Goal: Task Accomplishment & Management: Manage account settings

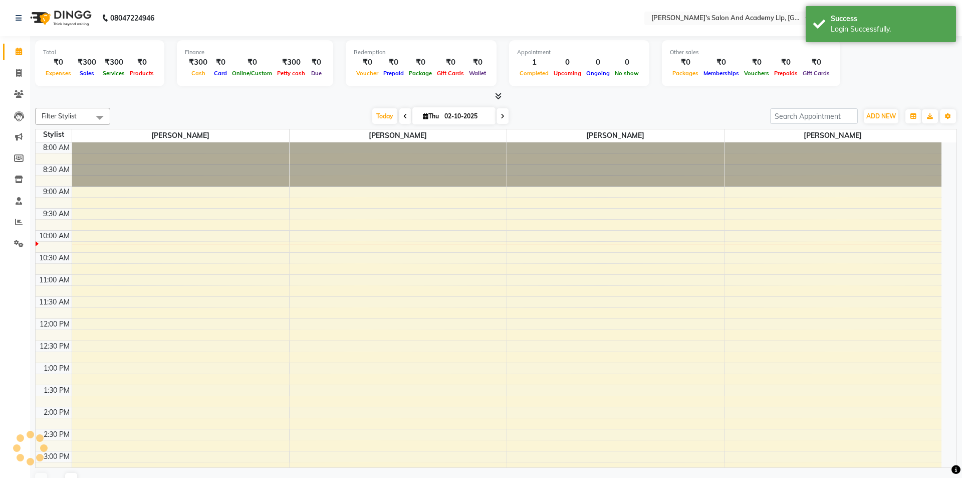
select select "en"
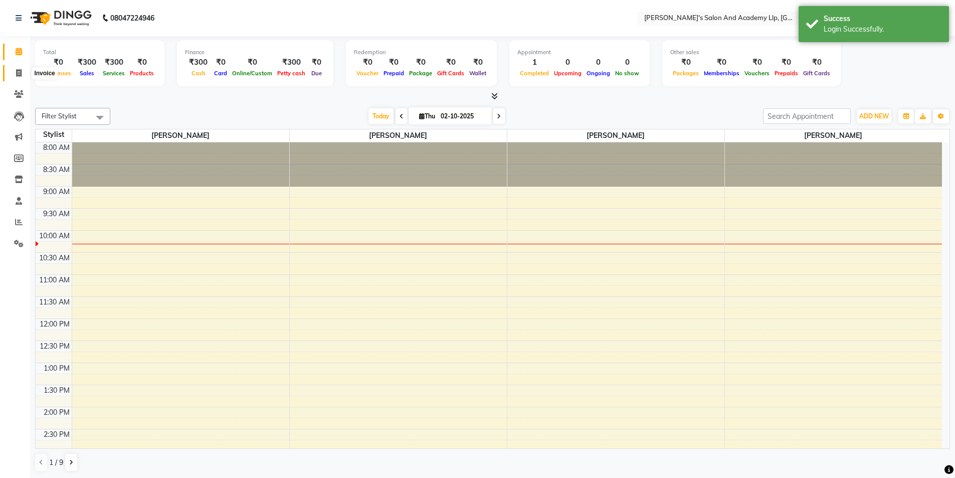
click at [17, 71] on icon at bounding box center [19, 73] width 6 height 8
select select "service"
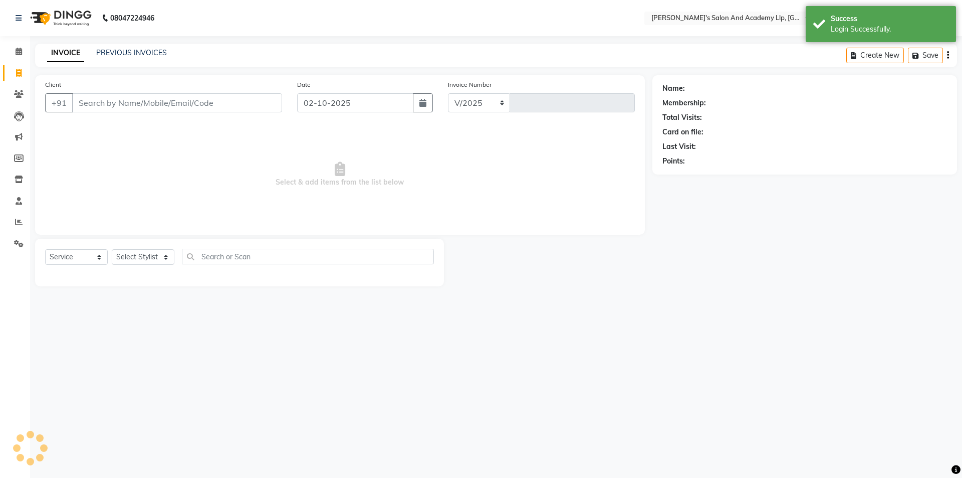
select select "6983"
type input "13778"
select select "membership"
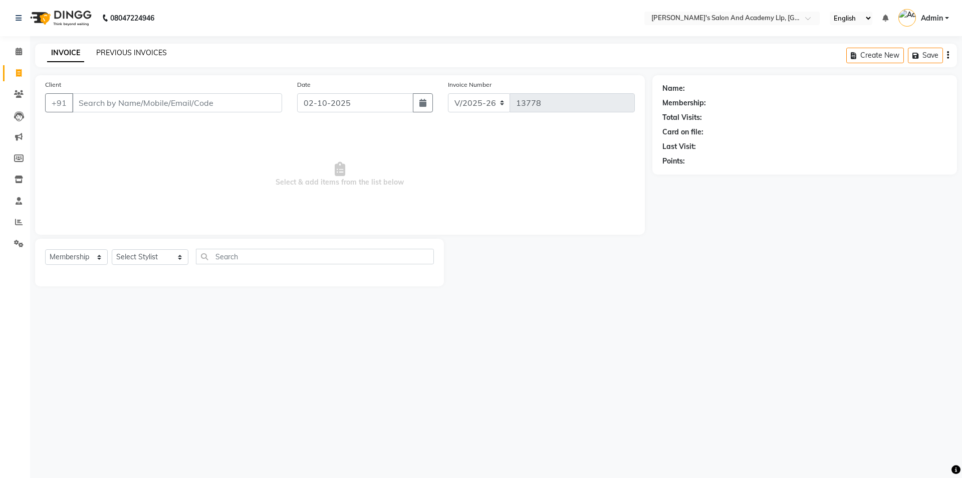
click at [132, 52] on link "PREVIOUS INVOICES" at bounding box center [131, 52] width 71 height 9
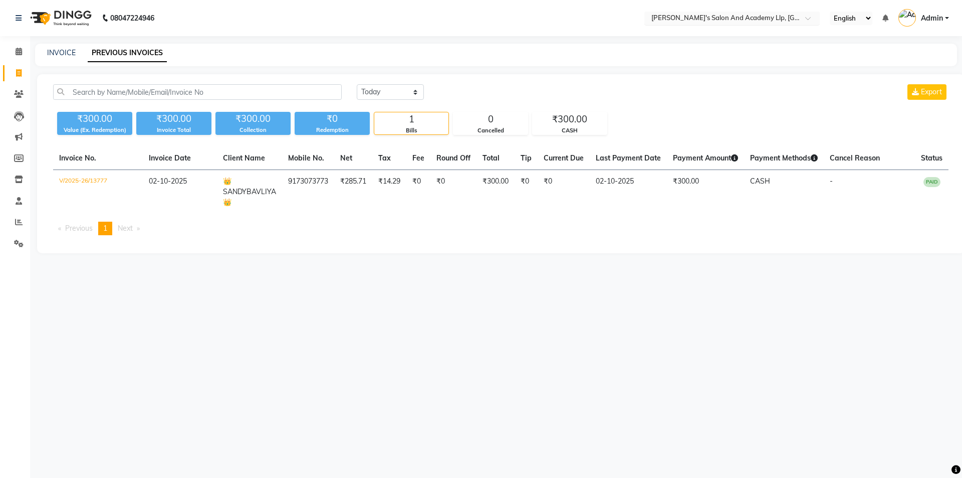
click at [723, 20] on input "text" at bounding box center [722, 19] width 145 height 10
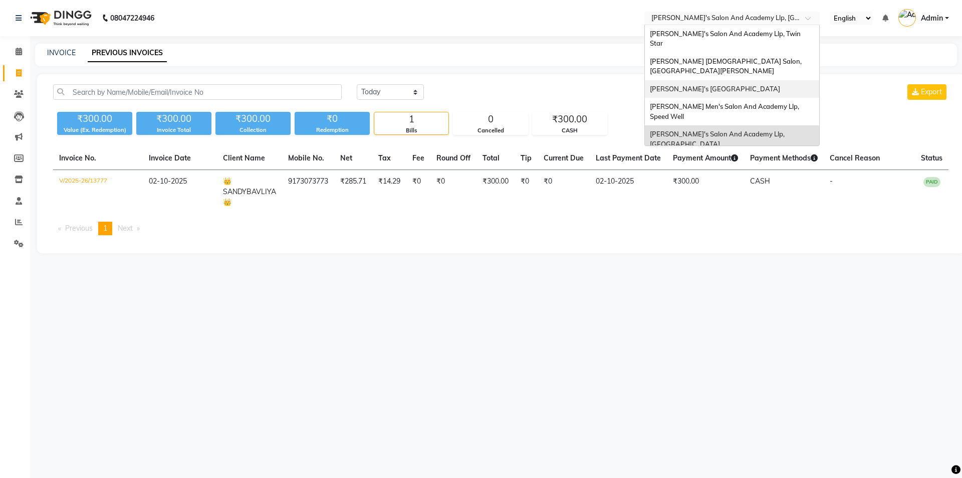
click at [723, 85] on span "Sandy Men's Salon And Academy Llp, Mavdi Main Road" at bounding box center [715, 89] width 130 height 8
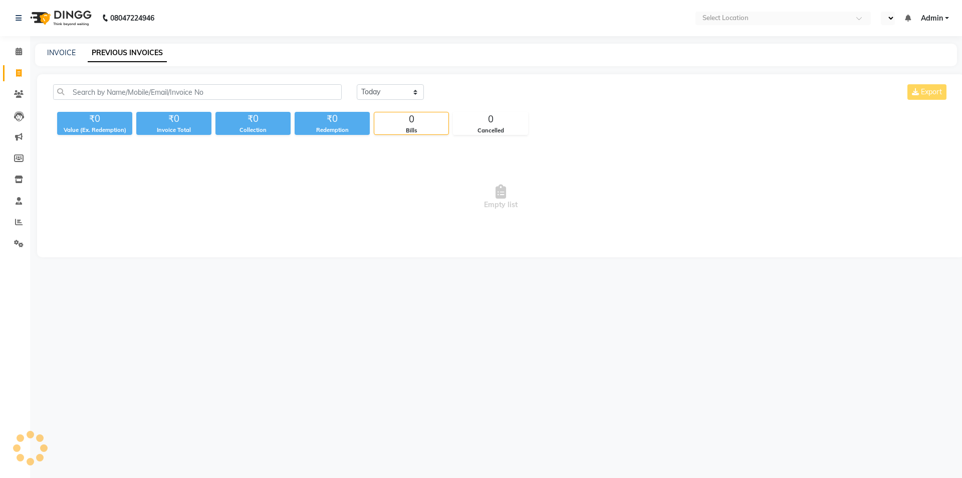
select select "en"
click at [389, 91] on select "[DATE] [DATE] Custom Range" at bounding box center [390, 92] width 67 height 16
click at [357, 84] on select "[DATE] [DATE] Custom Range" at bounding box center [390, 92] width 67 height 16
click at [376, 88] on select "[DATE] [DATE] Custom Range" at bounding box center [390, 92] width 67 height 16
select select "range"
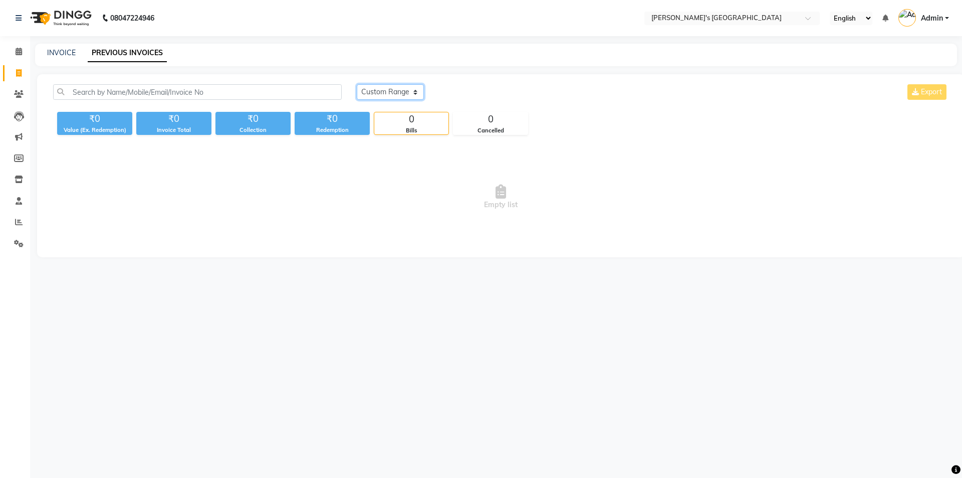
click at [357, 84] on select "Today Yesterday Custom Range" at bounding box center [390, 92] width 67 height 16
click at [450, 91] on input "02-10-2025" at bounding box center [472, 92] width 70 height 14
select select "10"
select select "2025"
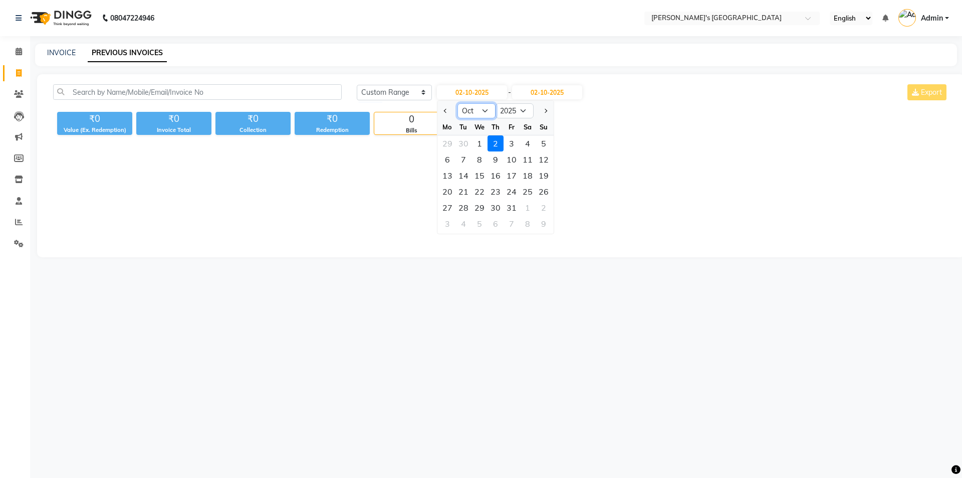
click at [483, 112] on select "Jan Feb Mar Apr May Jun Jul Aug Sep Oct Nov Dec" at bounding box center [477, 110] width 38 height 15
select select "9"
click at [458, 103] on select "Jan Feb Mar Apr May Jun Jul Aug Sep Oct Nov Dec" at bounding box center [477, 110] width 38 height 15
click at [458, 206] on div "30" at bounding box center [464, 207] width 16 height 16
type input "30-09-2025"
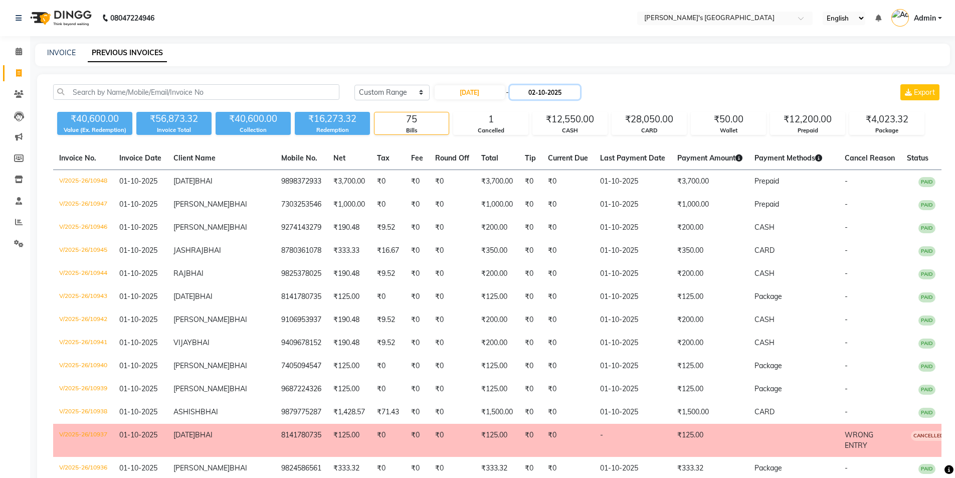
click at [563, 95] on input "02-10-2025" at bounding box center [545, 92] width 70 height 14
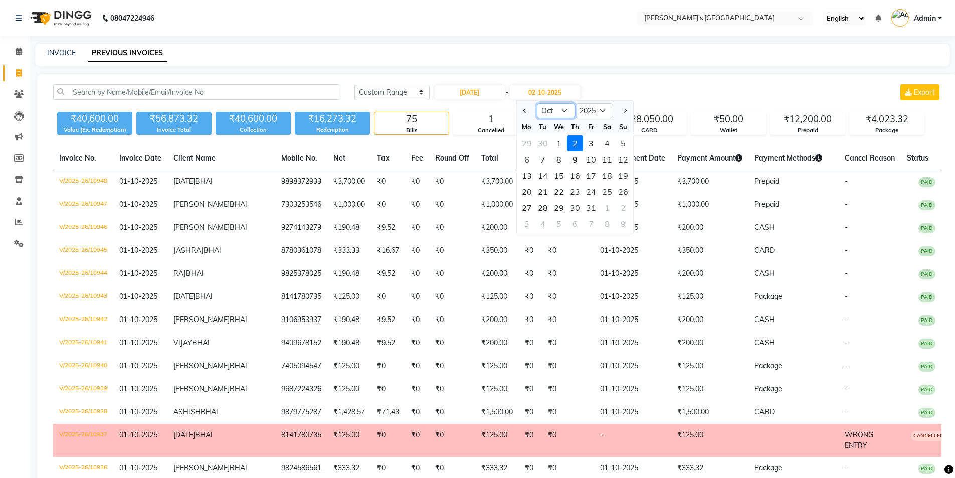
click at [549, 112] on select "Sep Oct Nov Dec" at bounding box center [556, 110] width 38 height 15
select select "9"
click at [537, 103] on select "Sep Oct Nov Dec" at bounding box center [556, 110] width 38 height 15
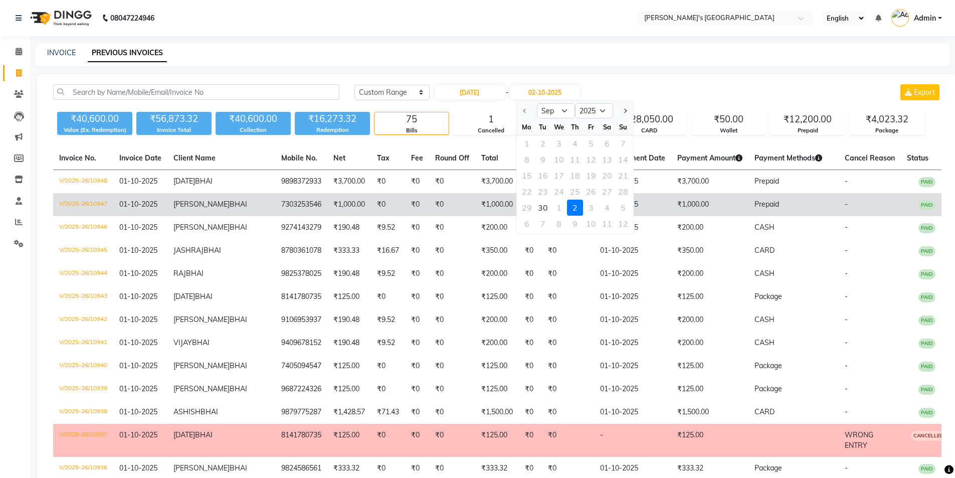
click at [536, 204] on div "30" at bounding box center [543, 207] width 16 height 16
type input "30-09-2025"
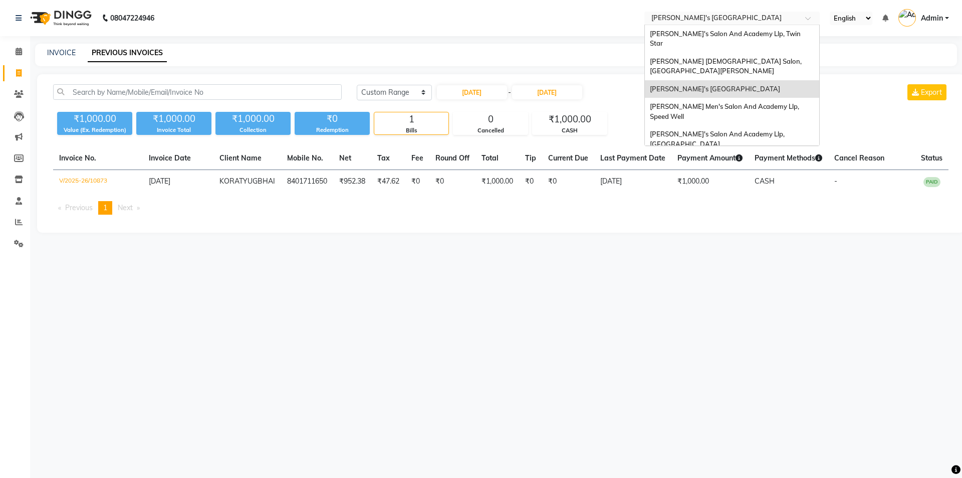
click at [748, 19] on input "text" at bounding box center [722, 19] width 145 height 10
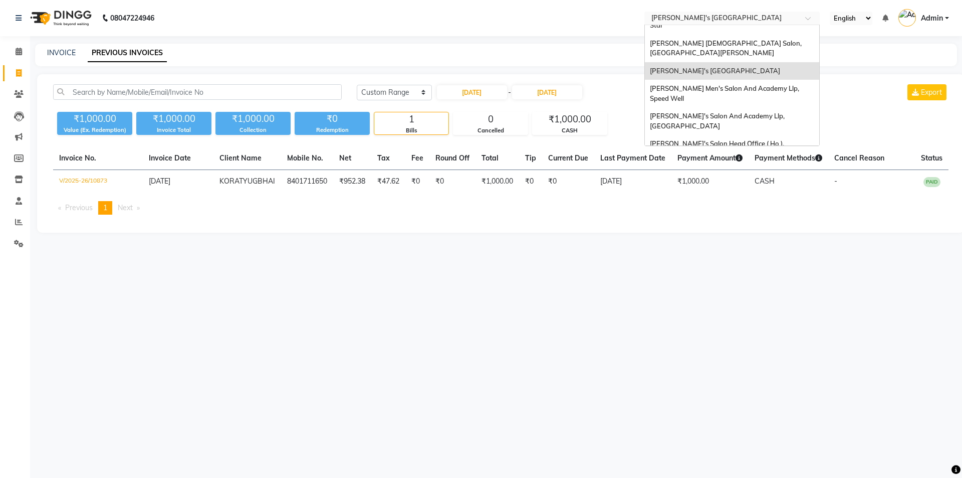
scroll to position [34, 0]
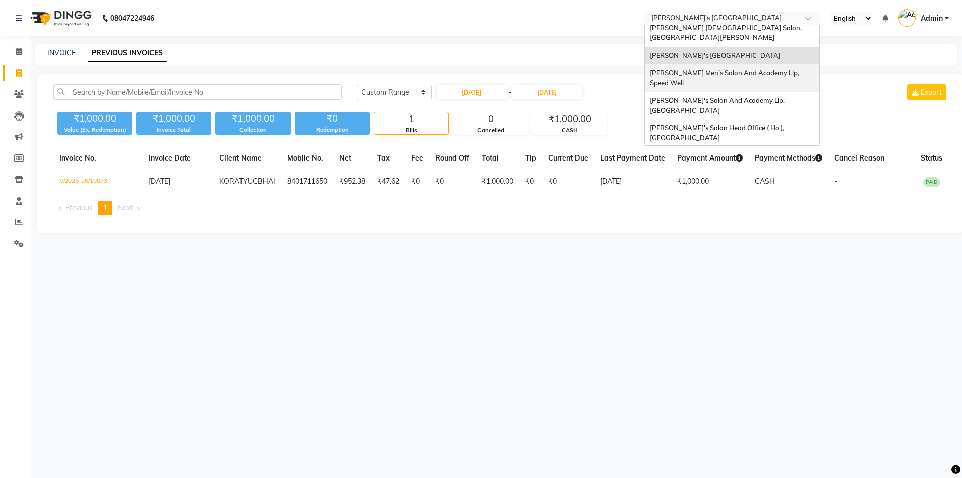
click at [755, 69] on span "[PERSON_NAME] Men's Salon And Academy Llp, Speed Well" at bounding box center [725, 78] width 151 height 18
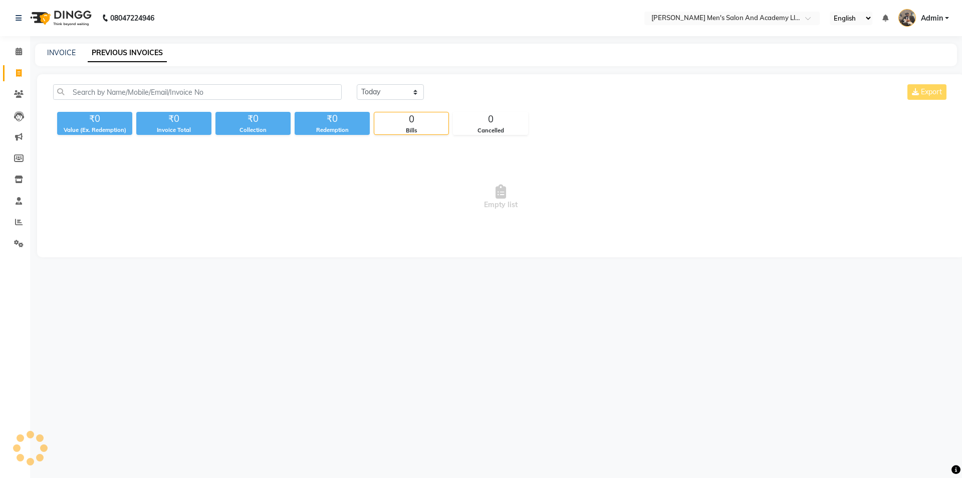
select select "en"
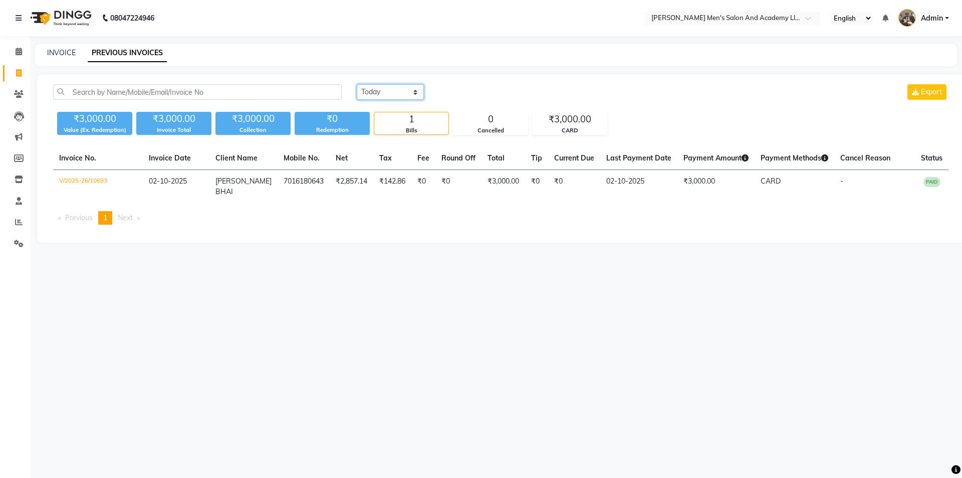
click at [379, 92] on select "Today Yesterday Custom Range" at bounding box center [390, 92] width 67 height 16
select select "range"
click at [357, 84] on select "Today Yesterday Custom Range" at bounding box center [390, 92] width 67 height 16
click at [469, 92] on input "02-10-2025" at bounding box center [472, 92] width 70 height 14
select select "10"
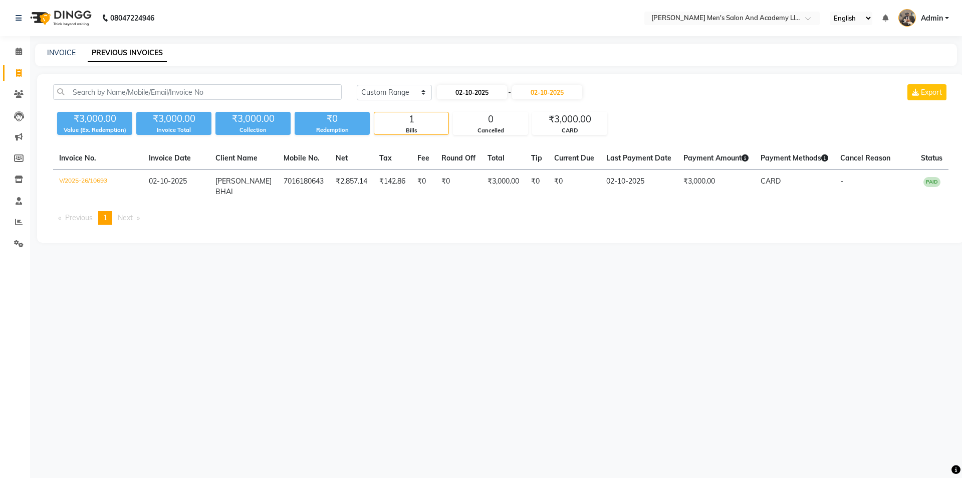
select select "2025"
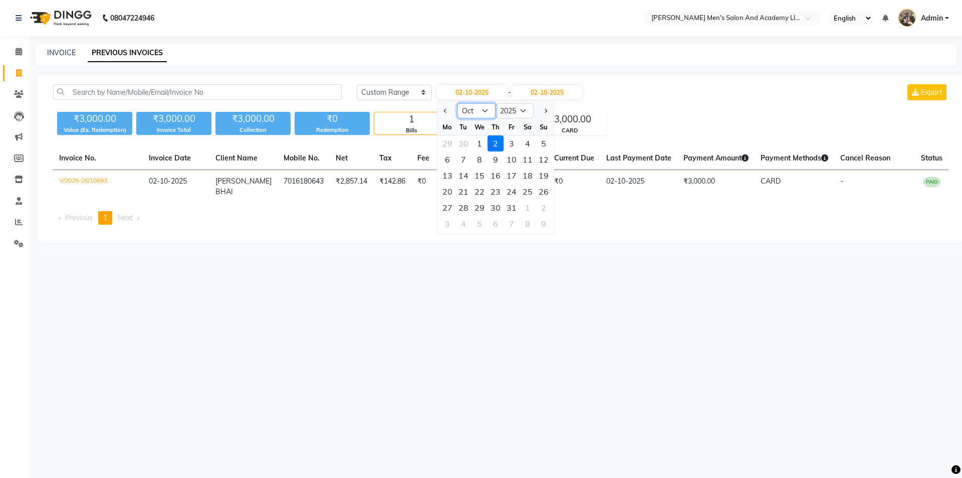
click at [476, 114] on select "Jan Feb Mar Apr May Jun Jul Aug Sep Oct Nov Dec" at bounding box center [477, 110] width 38 height 15
select select "9"
click at [458, 103] on select "Jan Feb Mar Apr May Jun Jul Aug Sep Oct Nov Dec" at bounding box center [477, 110] width 38 height 15
click at [468, 209] on div "30" at bounding box center [464, 207] width 16 height 16
type input "[DATE]"
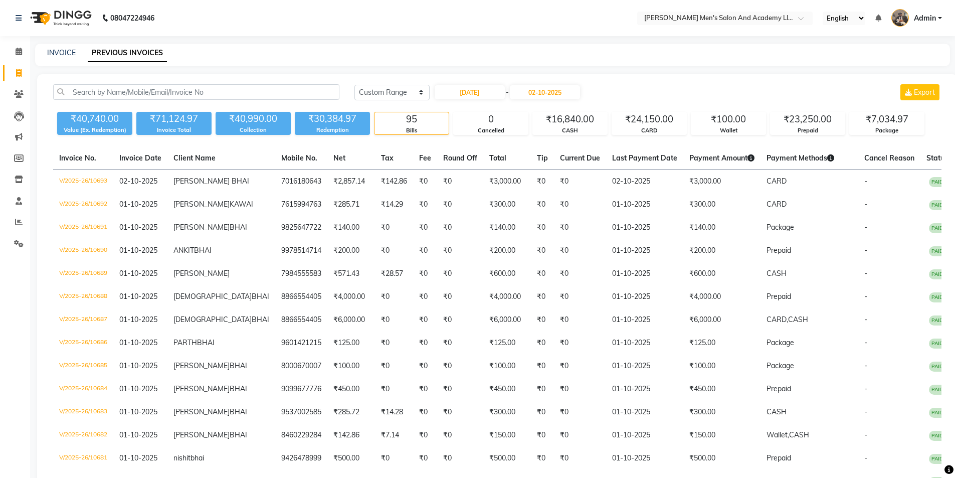
click at [554, 93] on input "02-10-2025" at bounding box center [545, 92] width 70 height 14
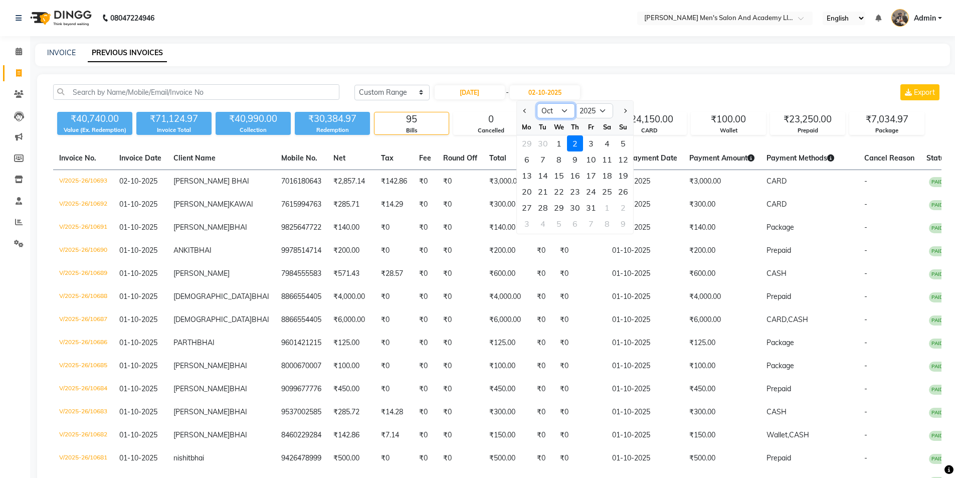
drag, startPoint x: 549, startPoint y: 106, endPoint x: 547, endPoint y: 114, distance: 8.7
click at [549, 106] on select "Sep Oct Nov Dec" at bounding box center [556, 110] width 38 height 15
select select "9"
click at [537, 103] on select "Sep Oct Nov Dec" at bounding box center [556, 110] width 38 height 15
click at [544, 205] on div "30" at bounding box center [543, 207] width 16 height 16
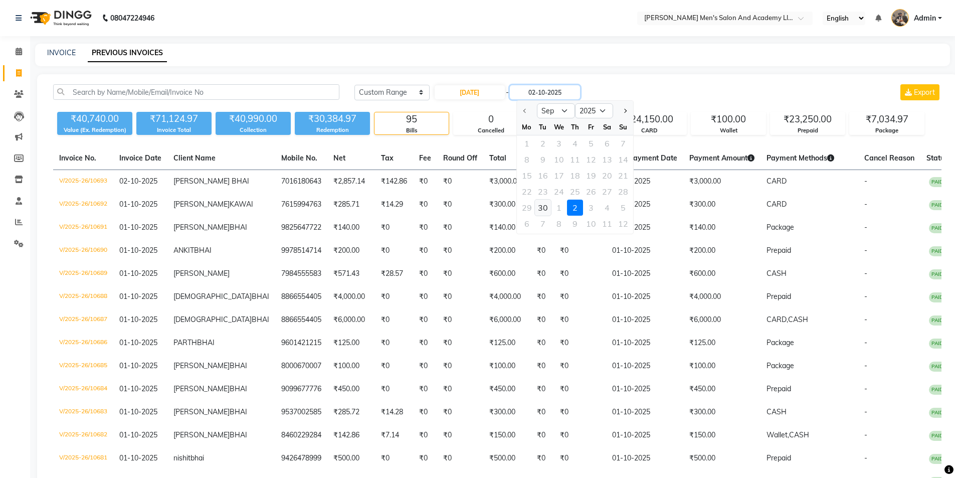
type input "[DATE]"
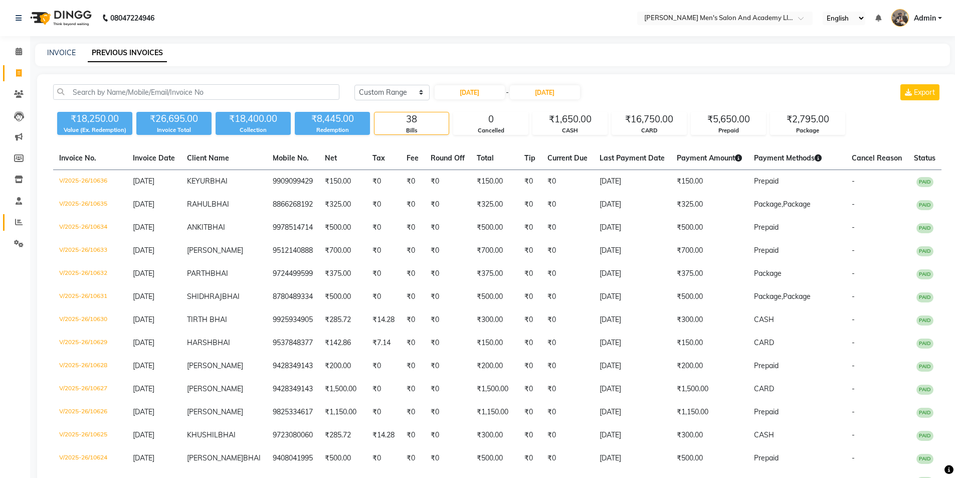
click at [23, 216] on link "Reports" at bounding box center [15, 222] width 24 height 17
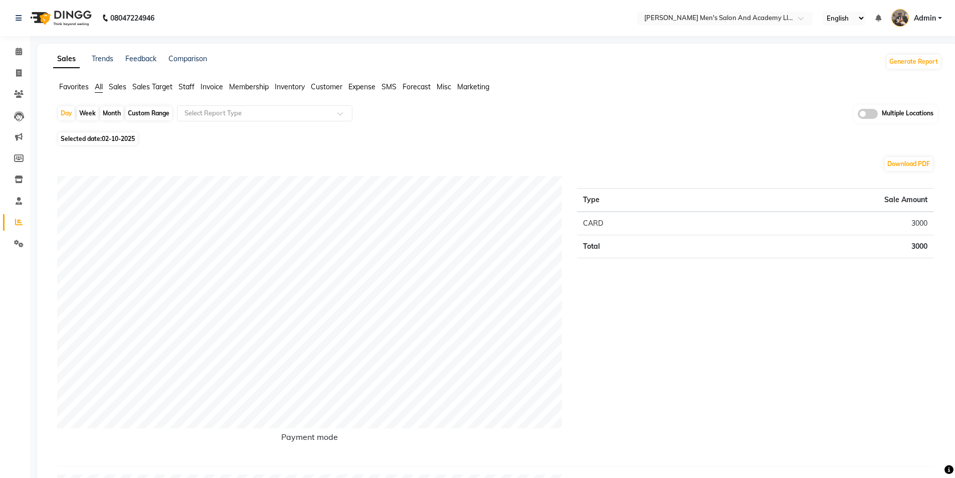
click at [356, 83] on span "Expense" at bounding box center [361, 86] width 27 height 9
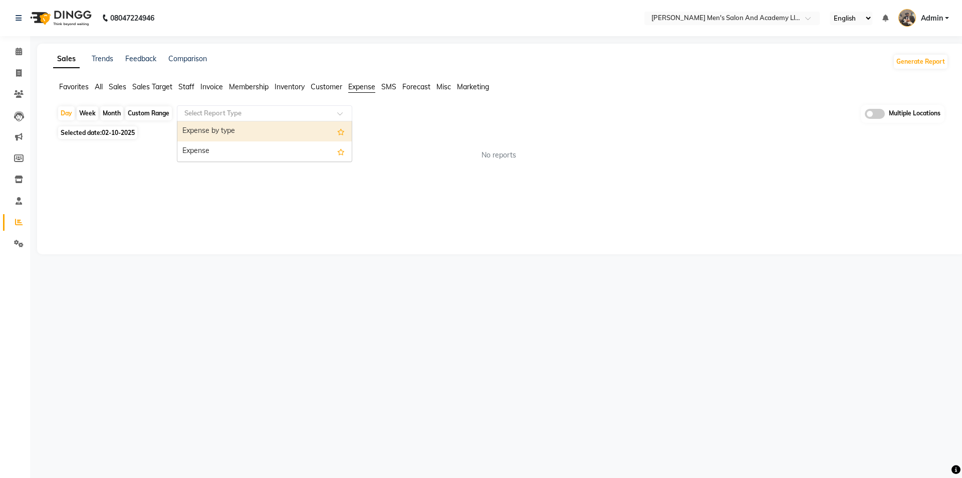
click at [242, 116] on input "text" at bounding box center [254, 113] width 144 height 10
click at [231, 135] on div "Expense by type" at bounding box center [264, 131] width 174 height 20
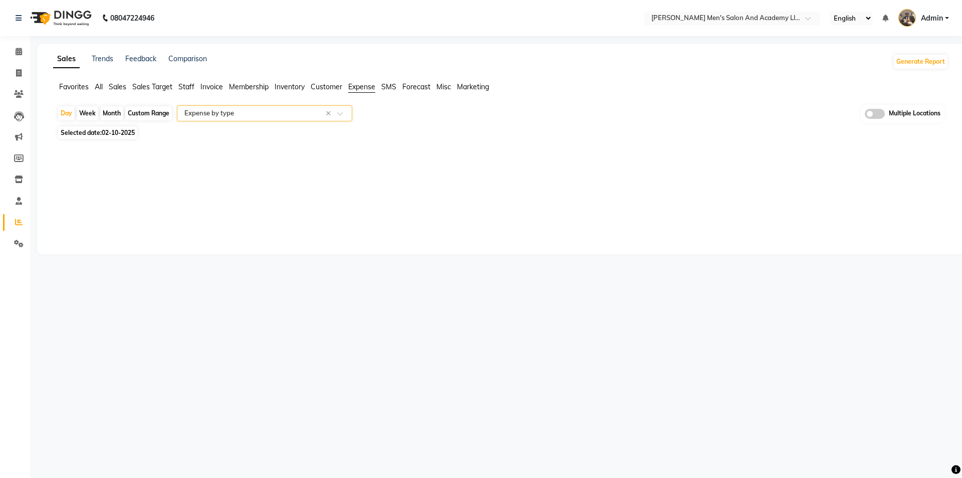
click at [115, 133] on span "02-10-2025" at bounding box center [118, 133] width 33 height 8
select select "10"
select select "2025"
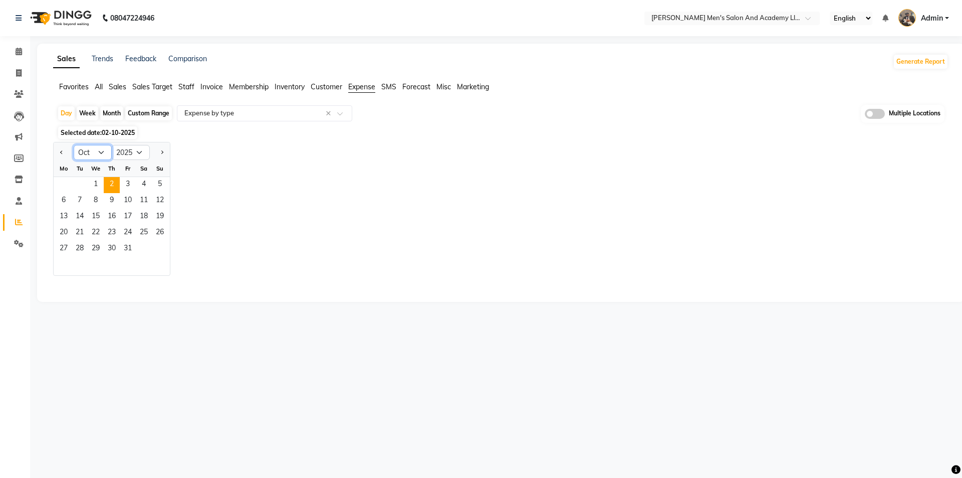
click at [91, 151] on select "Jan Feb Mar Apr May Jun [DATE] Aug Sep Oct Nov Dec" at bounding box center [93, 152] width 38 height 15
select select "9"
click at [74, 145] on select "Jan Feb Mar Apr May Jun [DATE] Aug Sep Oct Nov Dec" at bounding box center [93, 152] width 38 height 15
click at [71, 250] on span "29" at bounding box center [64, 249] width 16 height 16
select select "full_report"
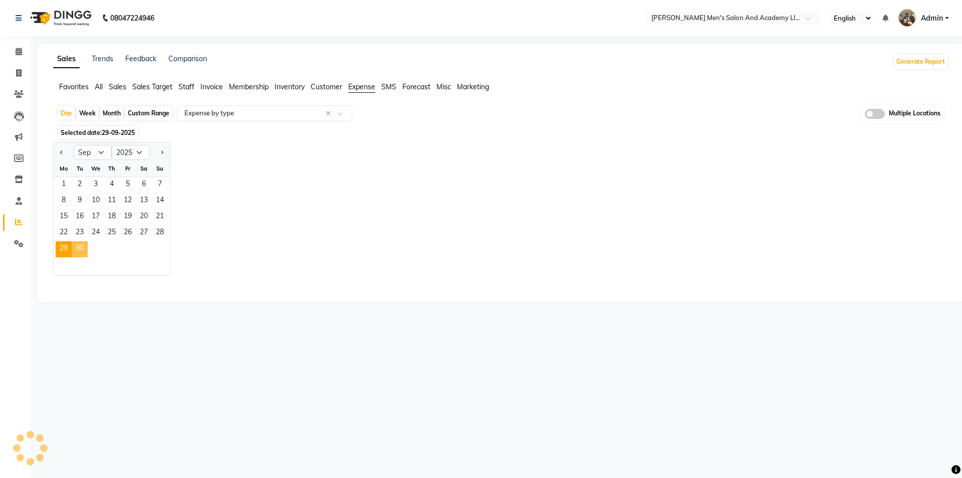
select select "csv"
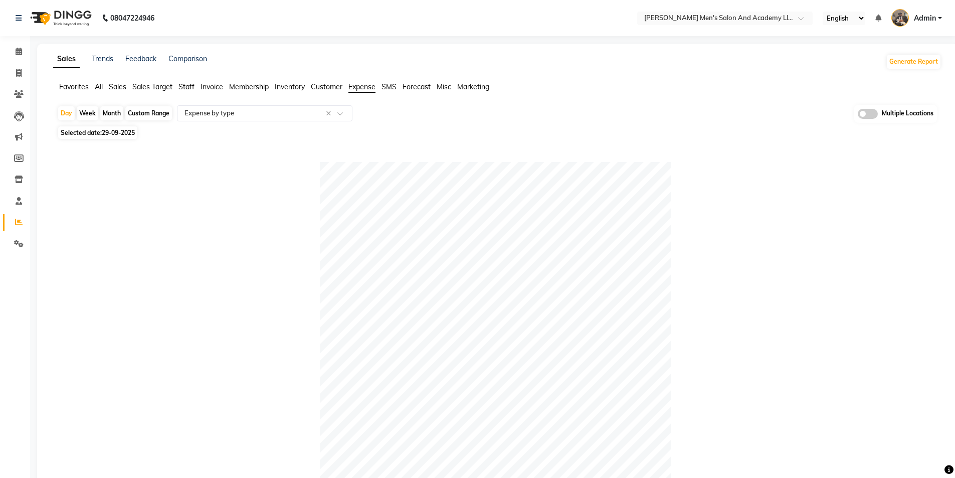
click at [116, 137] on span "Selected date: 29-09-2025" at bounding box center [97, 132] width 79 height 13
select select "9"
select select "2025"
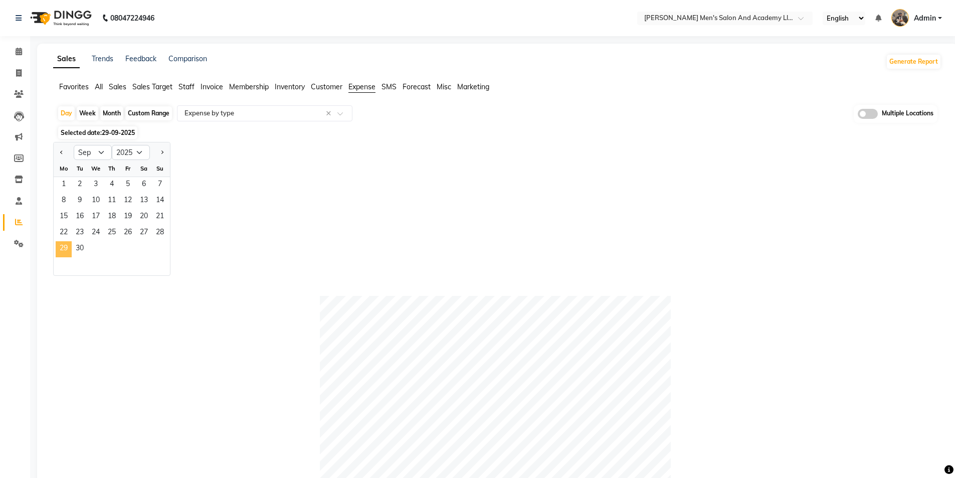
click at [69, 247] on span "29" at bounding box center [64, 249] width 16 height 16
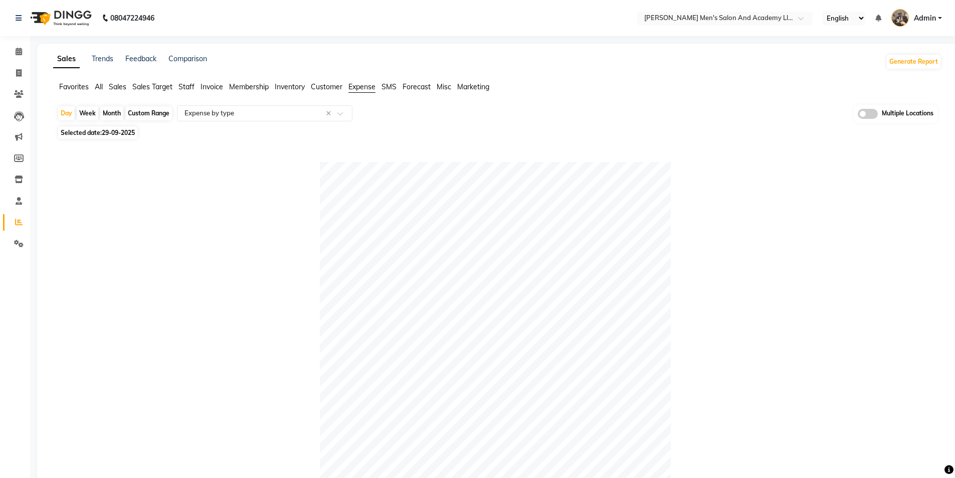
click at [105, 139] on div "Day Week Month Custom Range Select Report Type × Expense by type × Multiple Loc…" at bounding box center [497, 412] width 888 height 614
click at [106, 134] on span "29-09-2025" at bounding box center [118, 133] width 33 height 8
select select "9"
select select "2025"
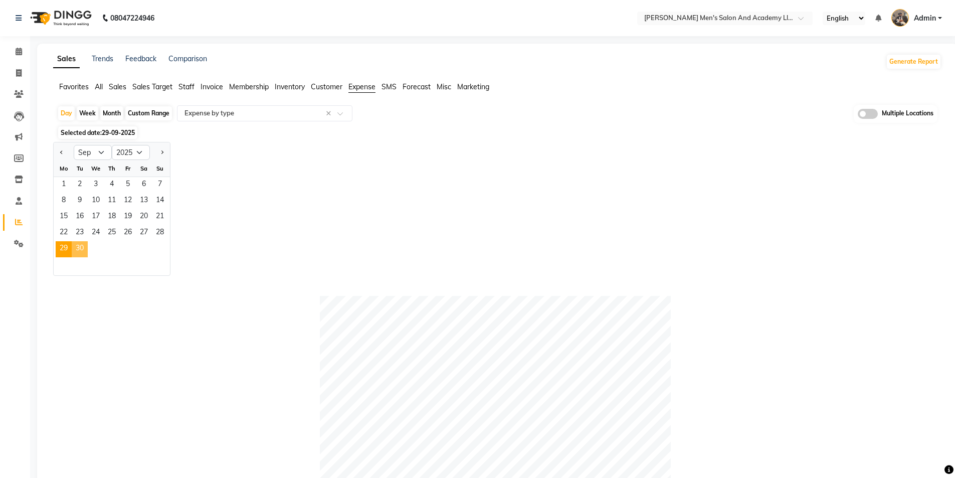
click at [79, 245] on span "30" at bounding box center [80, 249] width 16 height 16
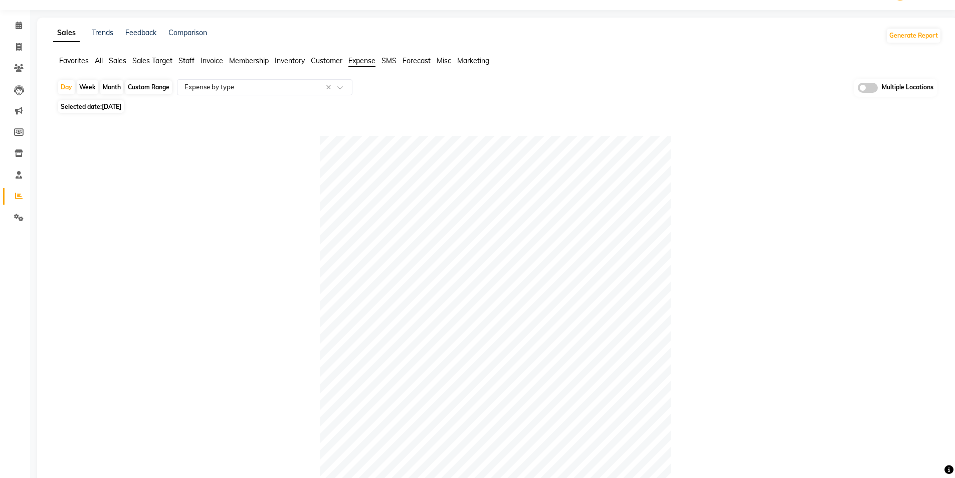
scroll to position [23, 0]
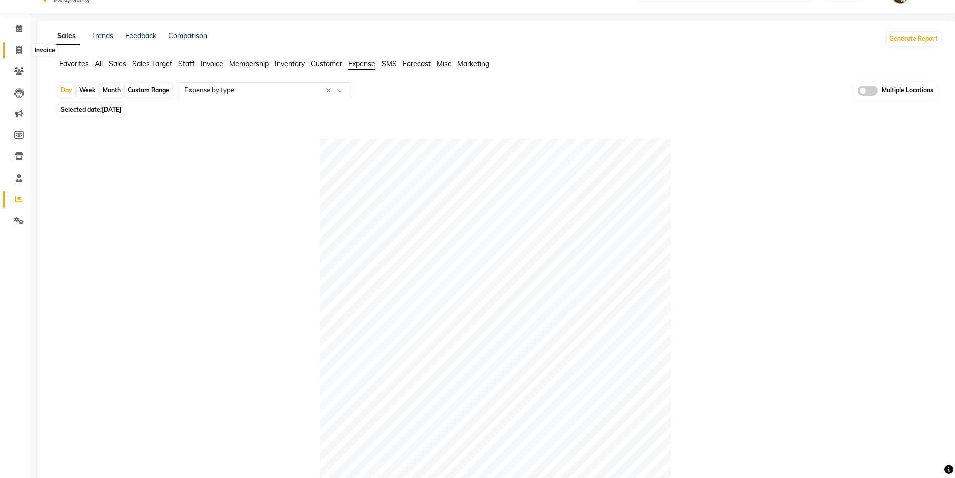
click at [20, 48] on icon at bounding box center [19, 50] width 6 height 8
select select "service"
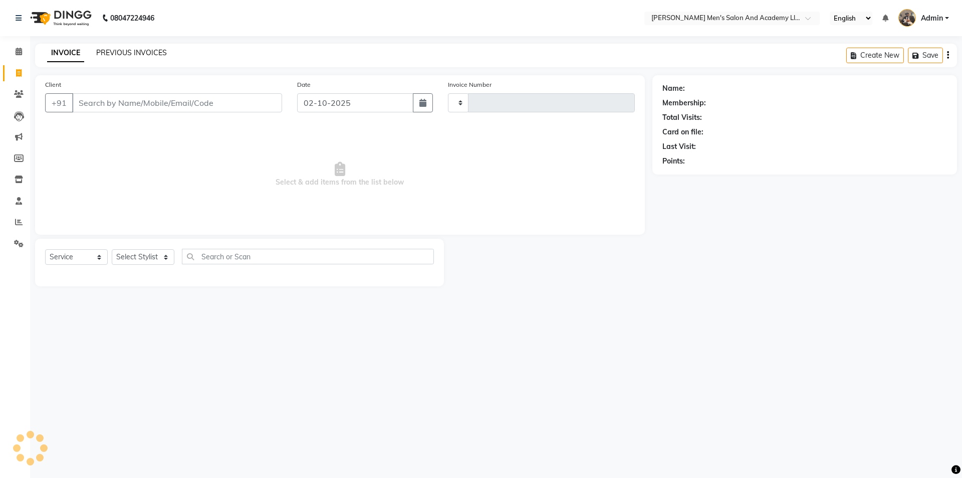
click at [156, 51] on link "PREVIOUS INVOICES" at bounding box center [131, 52] width 71 height 9
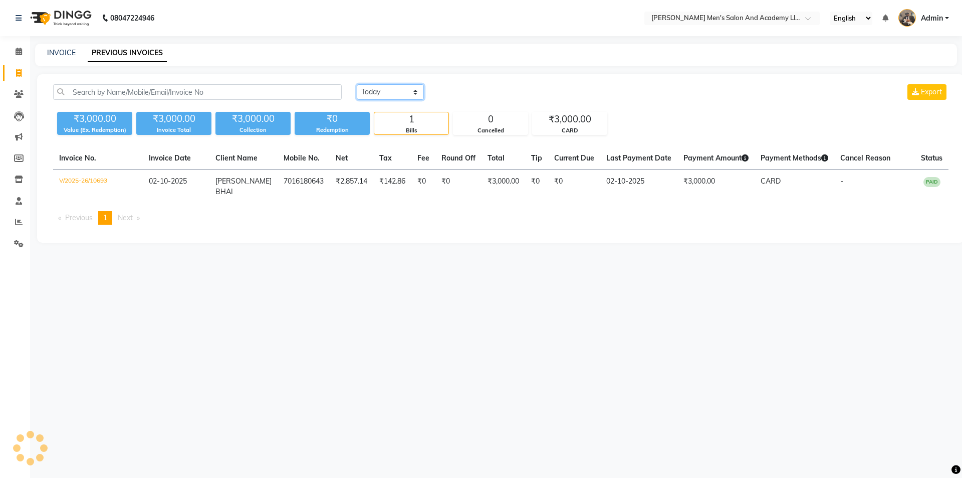
click at [386, 89] on select "[DATE] [DATE] Custom Range" at bounding box center [390, 92] width 67 height 16
select select "range"
click at [357, 84] on select "[DATE] [DATE] Custom Range" at bounding box center [390, 92] width 67 height 16
click at [474, 95] on input "02-10-2025" at bounding box center [472, 92] width 70 height 14
select select "10"
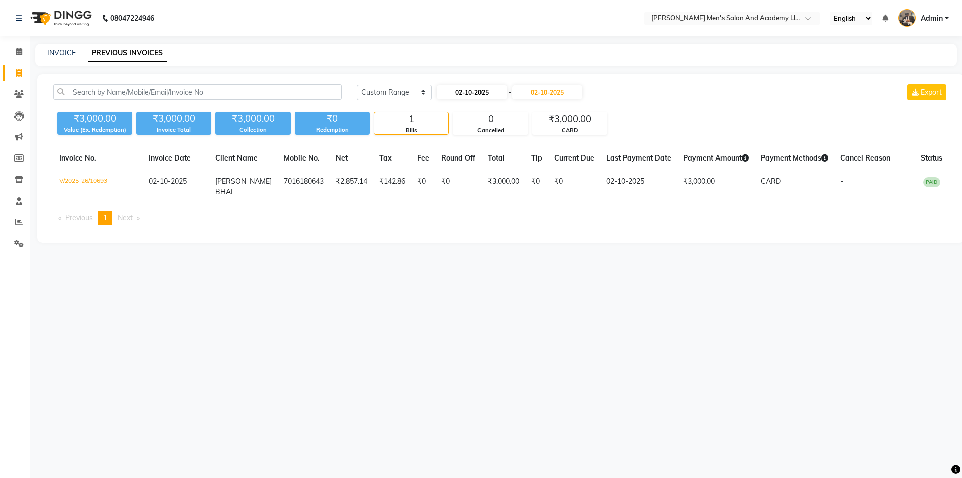
select select "2025"
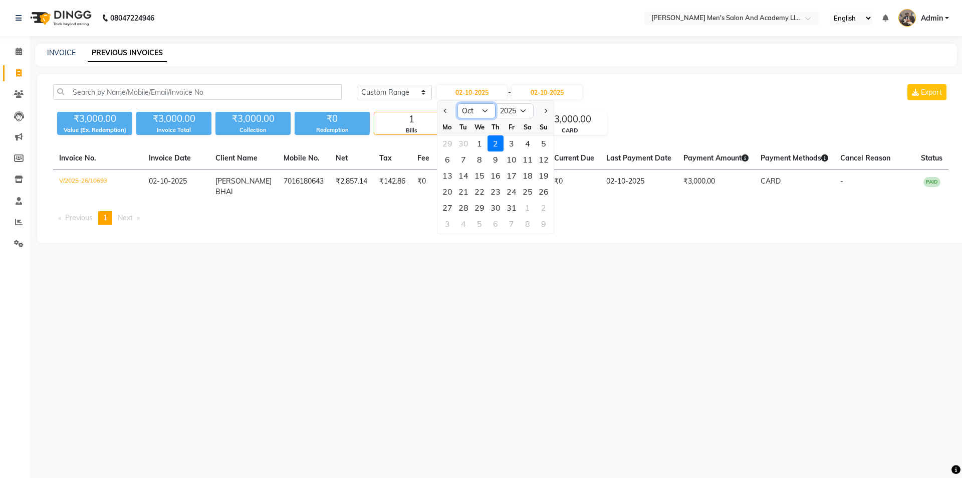
click at [470, 106] on select "Jan Feb Mar Apr May Jun [DATE] Aug Sep Oct Nov Dec" at bounding box center [477, 110] width 38 height 15
select select "9"
click at [458, 103] on select "Jan Feb Mar Apr May Jun [DATE] Aug Sep Oct Nov Dec" at bounding box center [477, 110] width 38 height 15
drag, startPoint x: 463, startPoint y: 209, endPoint x: 515, endPoint y: 171, distance: 64.6
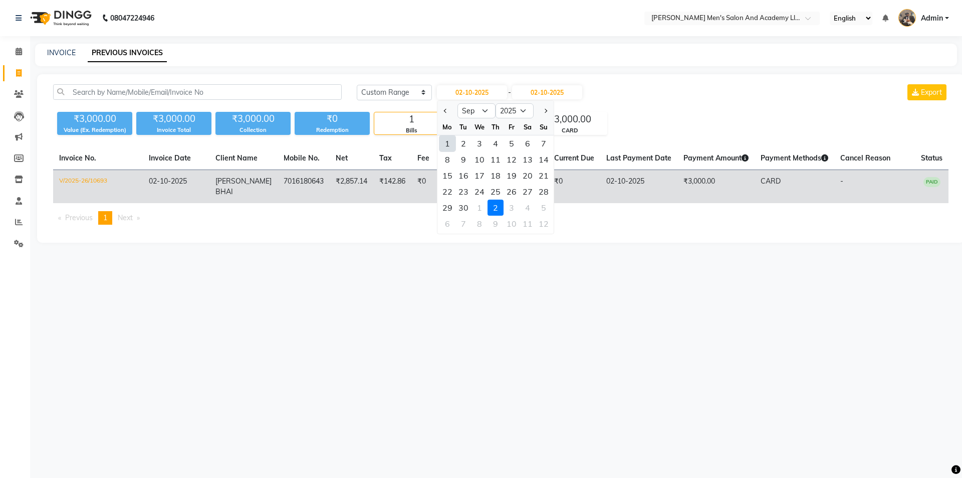
click at [462, 209] on div "30" at bounding box center [464, 207] width 16 height 16
type input "[DATE]"
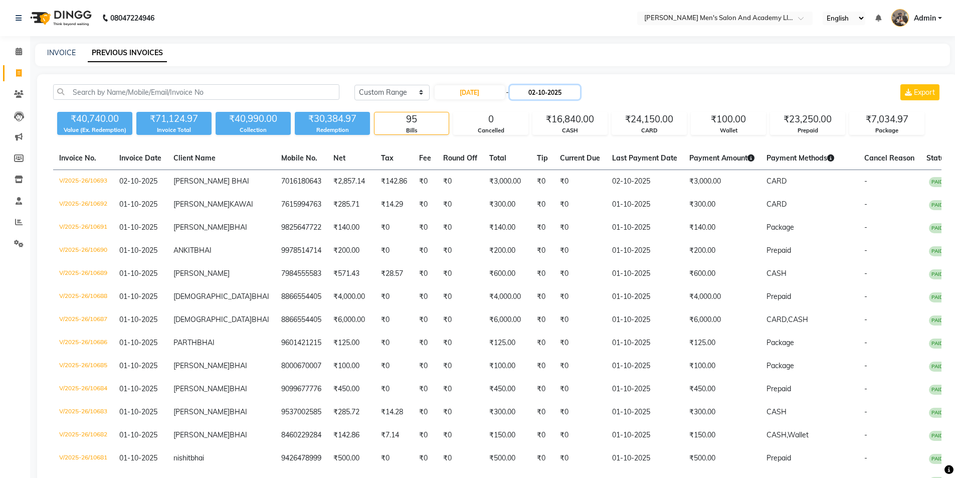
click at [537, 93] on input "02-10-2025" at bounding box center [545, 92] width 70 height 14
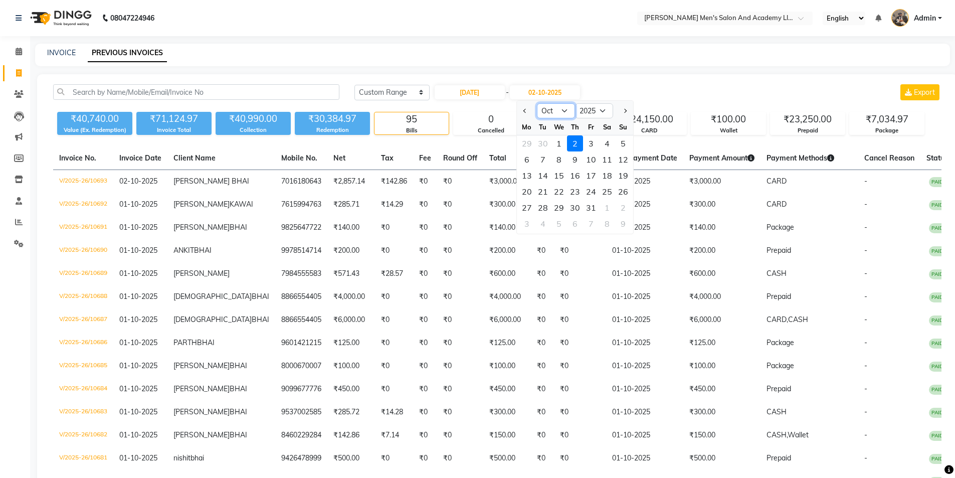
drag, startPoint x: 548, startPoint y: 110, endPoint x: 547, endPoint y: 117, distance: 7.1
click at [548, 110] on select "Sep Oct Nov Dec" at bounding box center [556, 110] width 38 height 15
select select "9"
click at [537, 103] on select "Sep Oct Nov Dec" at bounding box center [556, 110] width 38 height 15
click at [540, 206] on div "30" at bounding box center [543, 207] width 16 height 16
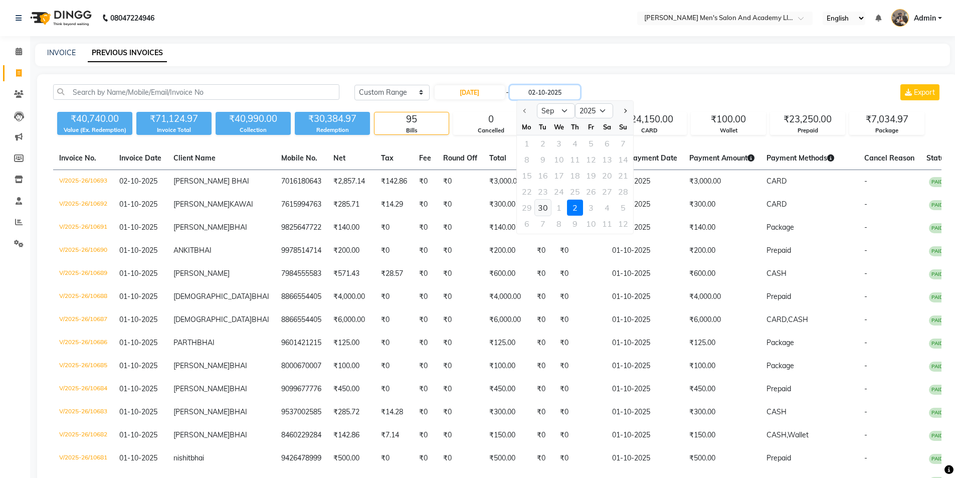
type input "[DATE]"
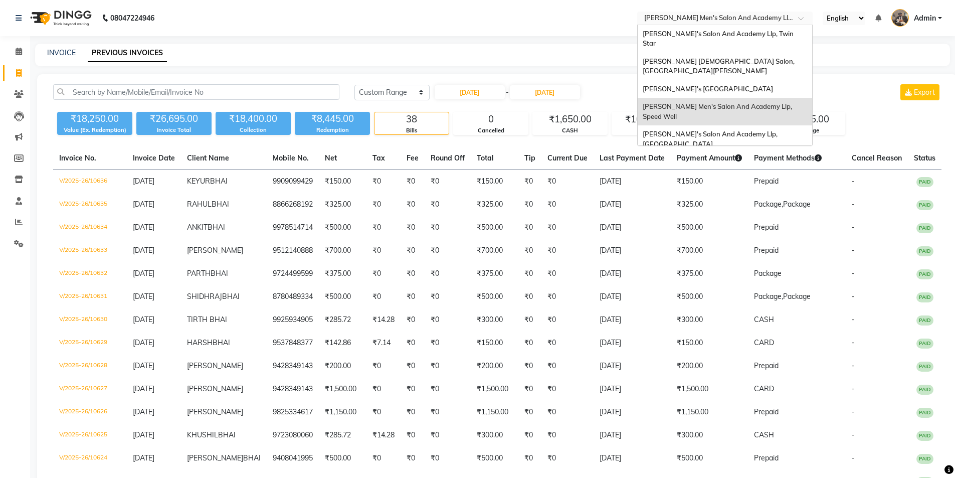
click at [710, 18] on input "text" at bounding box center [714, 19] width 145 height 10
click at [740, 130] on span "Sandy Men's Salon And Academy Llp, University Road" at bounding box center [711, 139] width 136 height 18
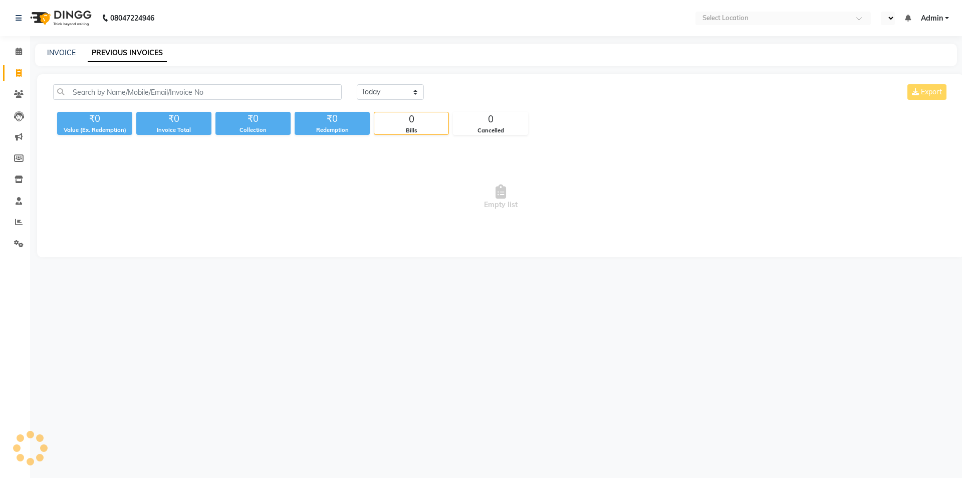
select select "en"
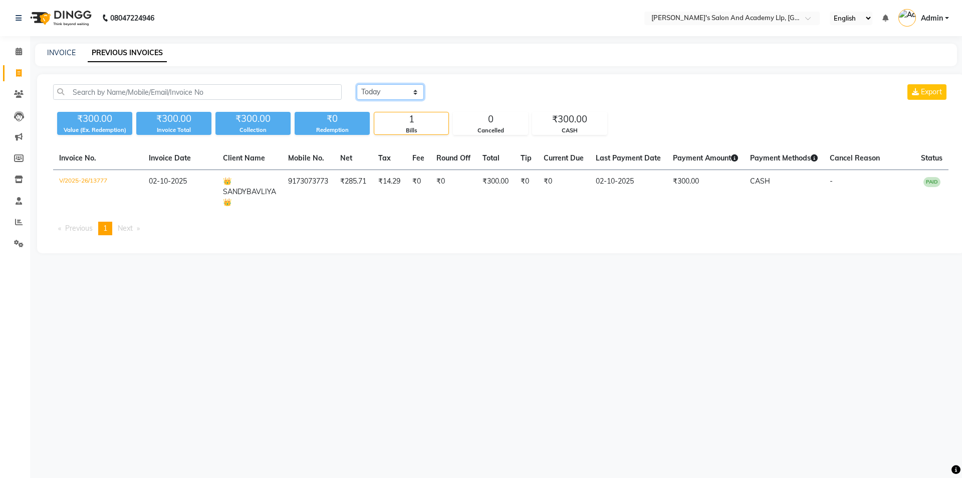
click at [387, 88] on select "Today Yesterday Custom Range" at bounding box center [390, 92] width 67 height 16
select select "range"
click at [357, 84] on select "Today Yesterday Custom Range" at bounding box center [390, 92] width 67 height 16
click at [492, 95] on input "02-10-2025" at bounding box center [472, 92] width 70 height 14
select select "10"
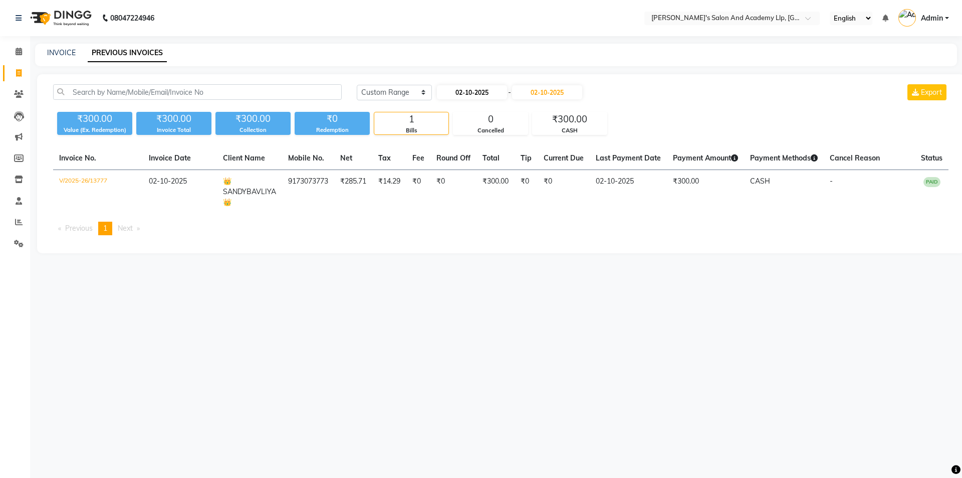
select select "2025"
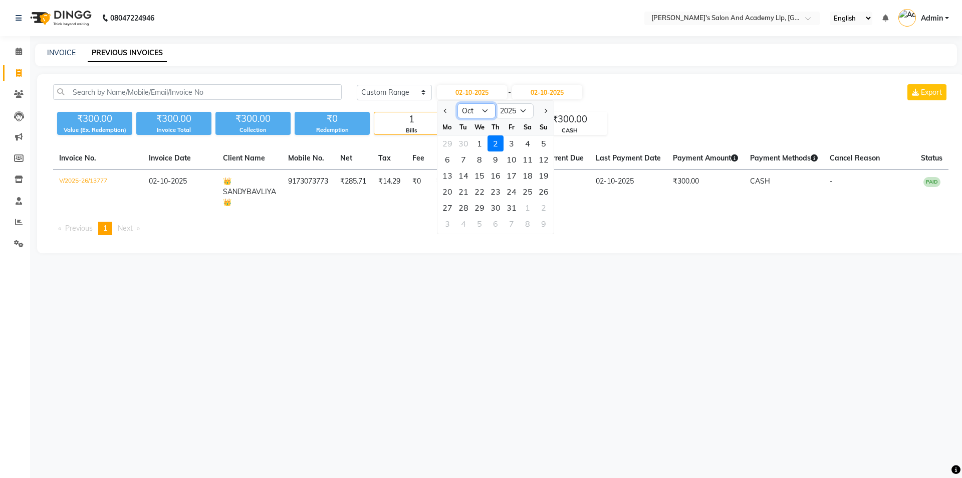
click at [468, 113] on select "Jan Feb Mar Apr May Jun Jul Aug Sep Oct Nov Dec" at bounding box center [477, 110] width 38 height 15
select select "9"
click at [458, 103] on select "Jan Feb Mar Apr May Jun Jul Aug Sep Oct Nov Dec" at bounding box center [477, 110] width 38 height 15
click at [463, 208] on div "30" at bounding box center [464, 207] width 16 height 16
type input "30-09-2025"
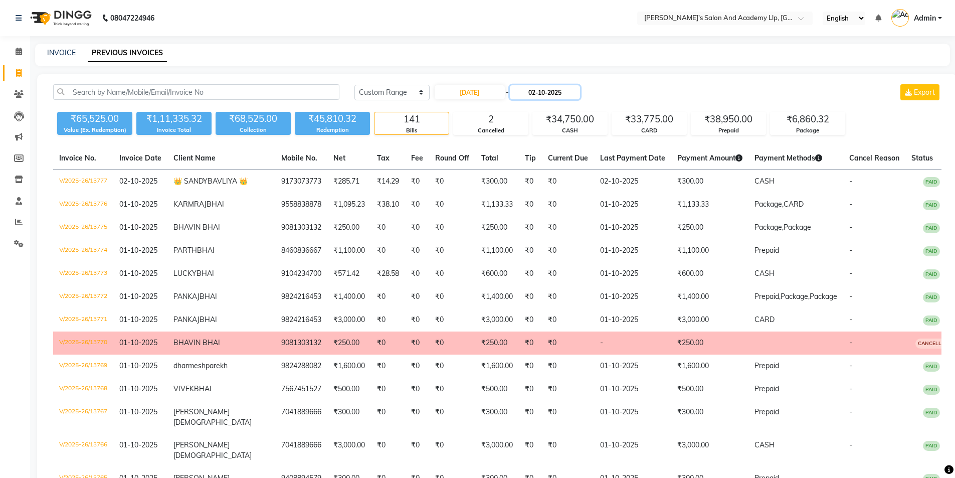
click at [546, 92] on input "02-10-2025" at bounding box center [545, 92] width 70 height 14
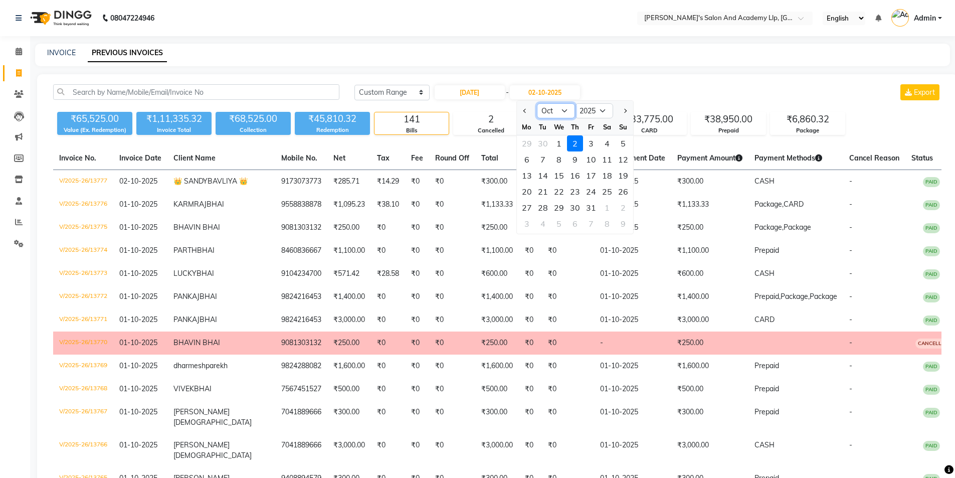
click at [546, 109] on select "Sep Oct Nov Dec" at bounding box center [556, 110] width 38 height 15
select select "9"
click at [537, 103] on select "Sep Oct Nov Dec" at bounding box center [556, 110] width 38 height 15
click at [543, 209] on div "30" at bounding box center [543, 207] width 16 height 16
type input "[DATE]"
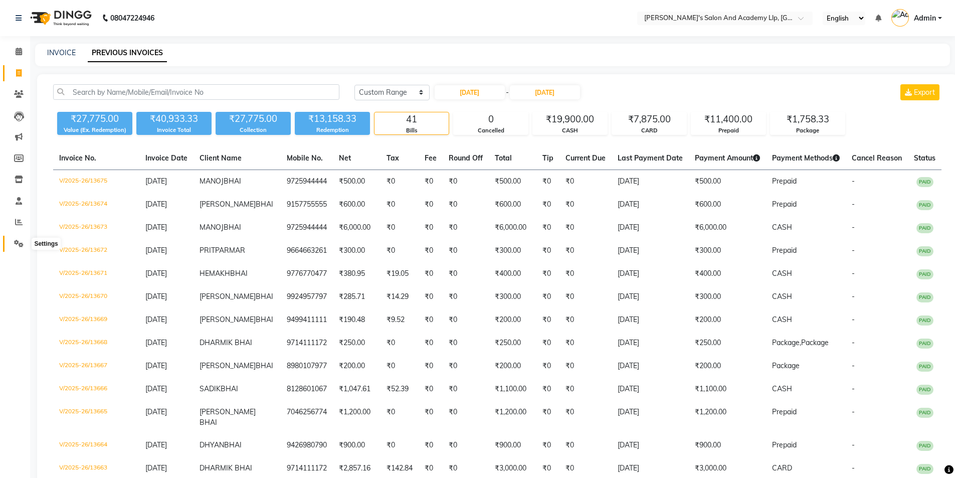
click at [22, 239] on span at bounding box center [19, 244] width 18 height 12
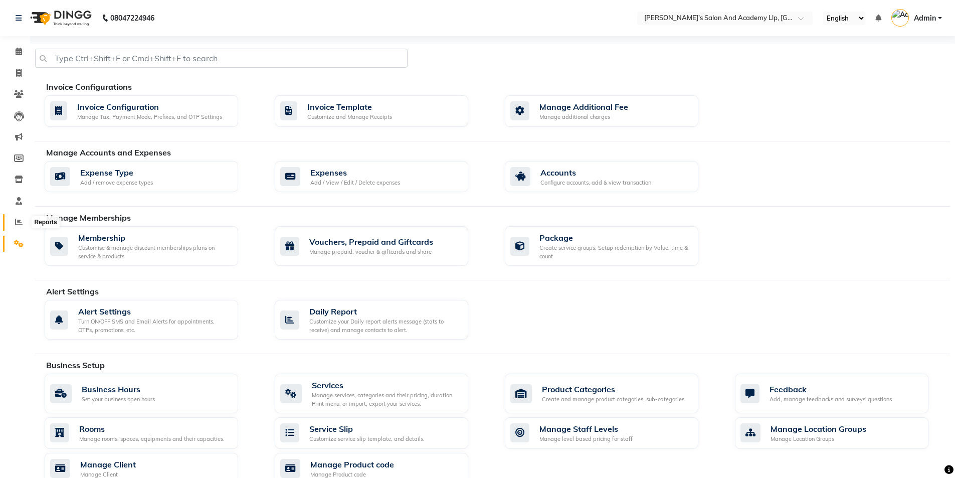
drag, startPoint x: 18, startPoint y: 222, endPoint x: 49, endPoint y: 218, distance: 31.8
click at [18, 221] on icon at bounding box center [19, 222] width 8 height 8
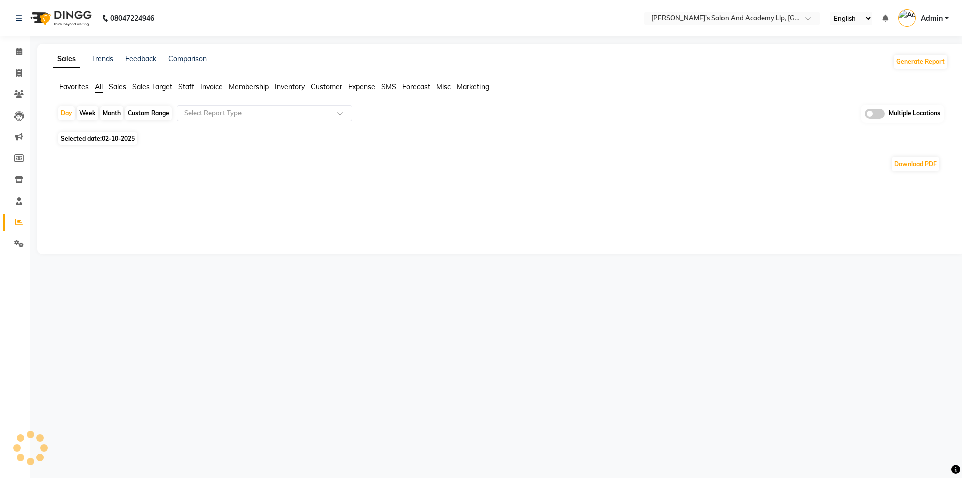
click at [362, 83] on span "Expense" at bounding box center [361, 86] width 27 height 9
drag, startPoint x: 268, startPoint y: 114, endPoint x: 250, endPoint y: 120, distance: 18.9
click at [268, 114] on input "text" at bounding box center [254, 113] width 144 height 10
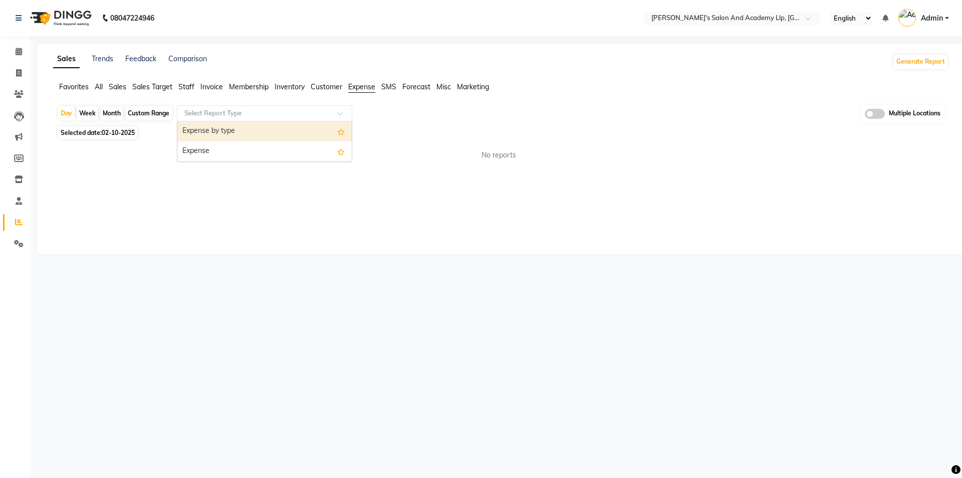
drag, startPoint x: 218, startPoint y: 130, endPoint x: 114, endPoint y: 133, distance: 104.3
click at [213, 129] on div "Expense by type" at bounding box center [264, 131] width 174 height 20
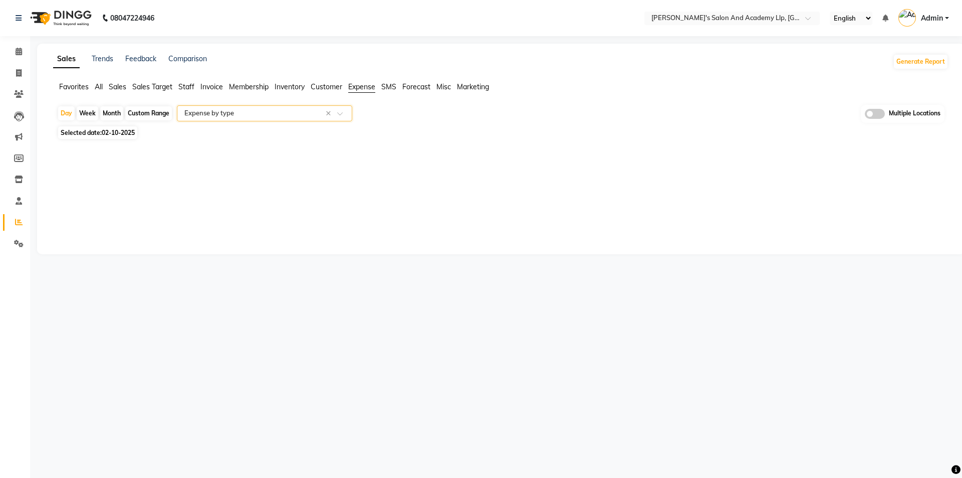
click at [101, 134] on span "Selected date: 02-10-2025" at bounding box center [97, 132] width 79 height 13
select select "10"
select select "2025"
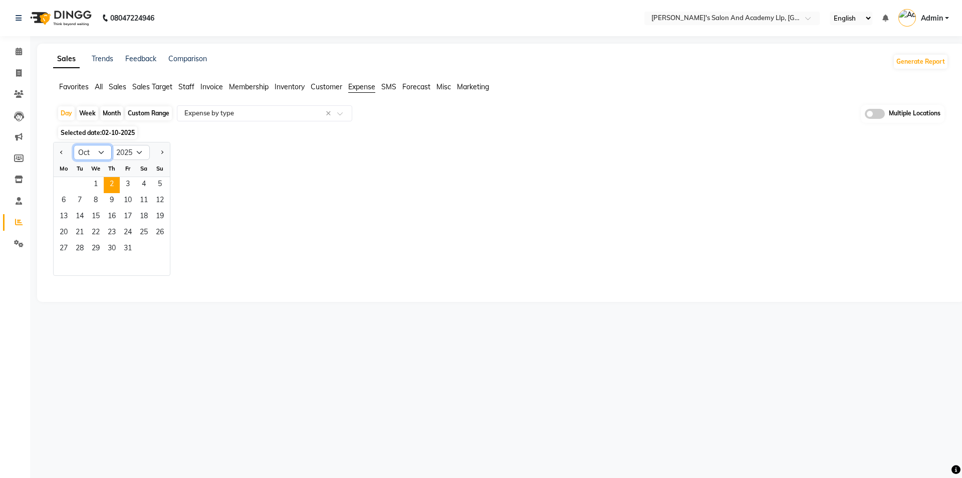
click at [93, 156] on select "Jan Feb Mar Apr May Jun [DATE] Aug Sep Oct Nov Dec" at bounding box center [93, 152] width 38 height 15
select select "9"
click at [74, 145] on select "Jan Feb Mar Apr May Jun [DATE] Aug Sep Oct Nov Dec" at bounding box center [93, 152] width 38 height 15
click at [81, 256] on span "30" at bounding box center [80, 249] width 16 height 16
select select "full_report"
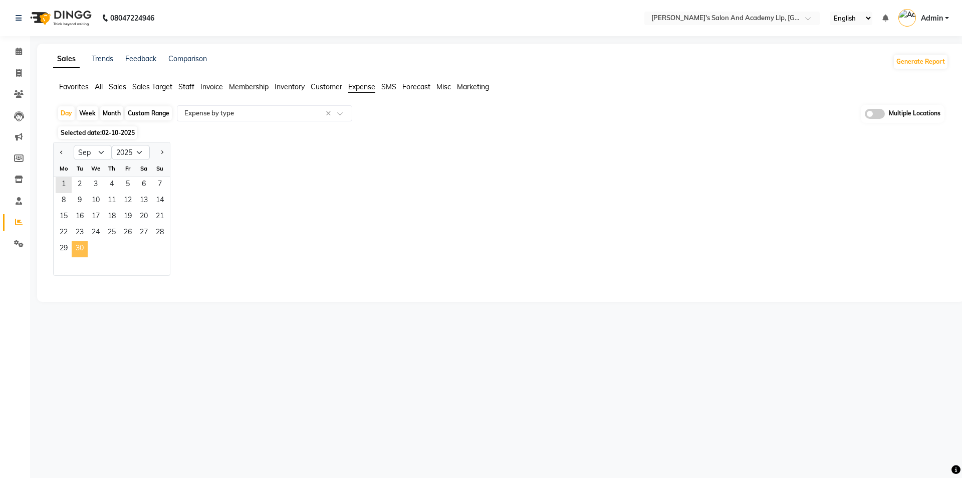
select select "pdf"
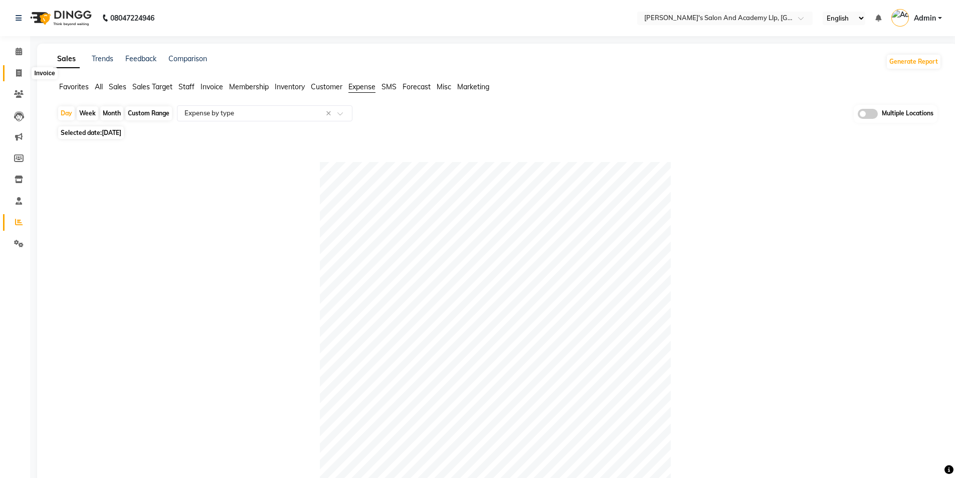
click at [20, 71] on icon at bounding box center [19, 73] width 6 height 8
select select "service"
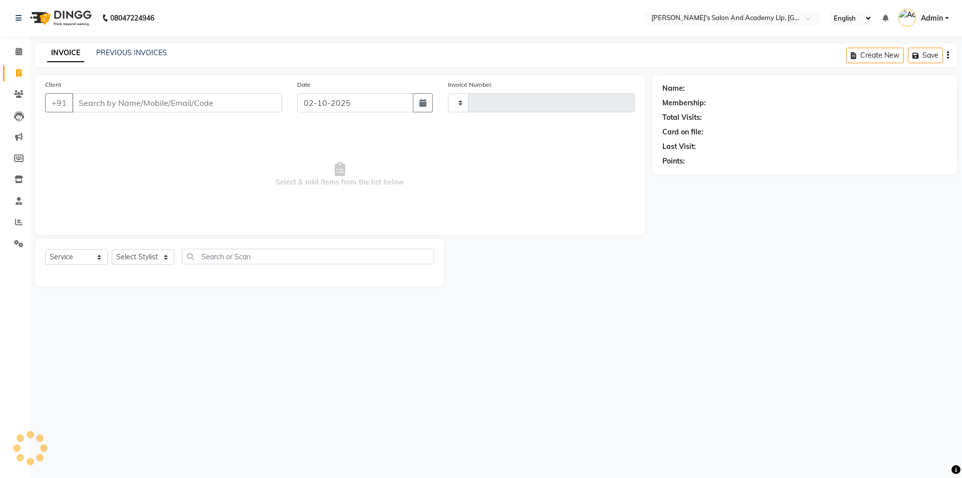
type input "13778"
select select "6983"
click at [112, 56] on link "PREVIOUS INVOICES" at bounding box center [131, 52] width 71 height 9
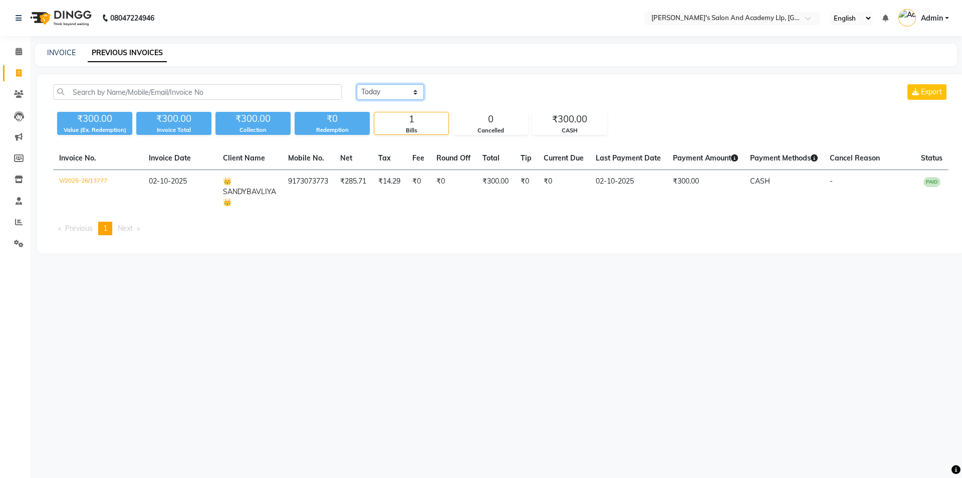
click at [360, 86] on select "[DATE] [DATE] Custom Range" at bounding box center [390, 92] width 67 height 16
select select "range"
click at [357, 84] on select "[DATE] [DATE] Custom Range" at bounding box center [390, 92] width 67 height 16
click at [456, 88] on input "02-10-2025" at bounding box center [472, 92] width 70 height 14
select select "10"
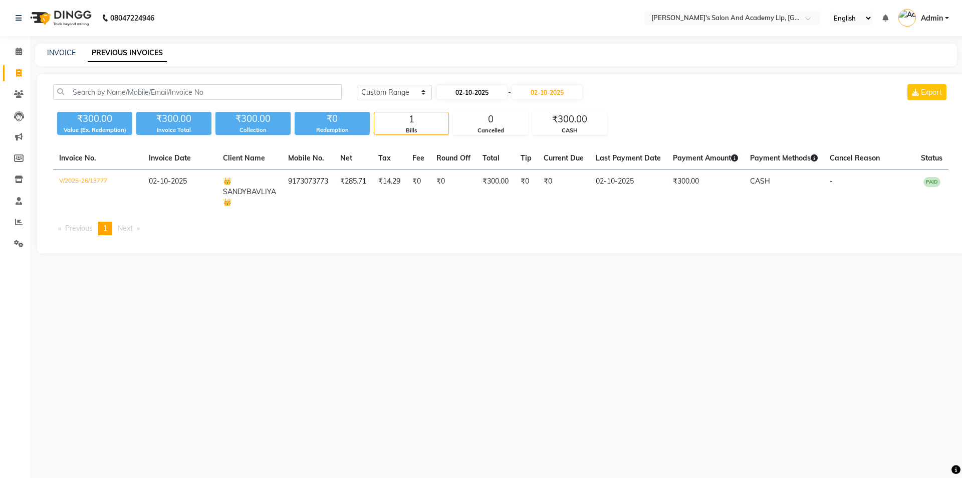
select select "2025"
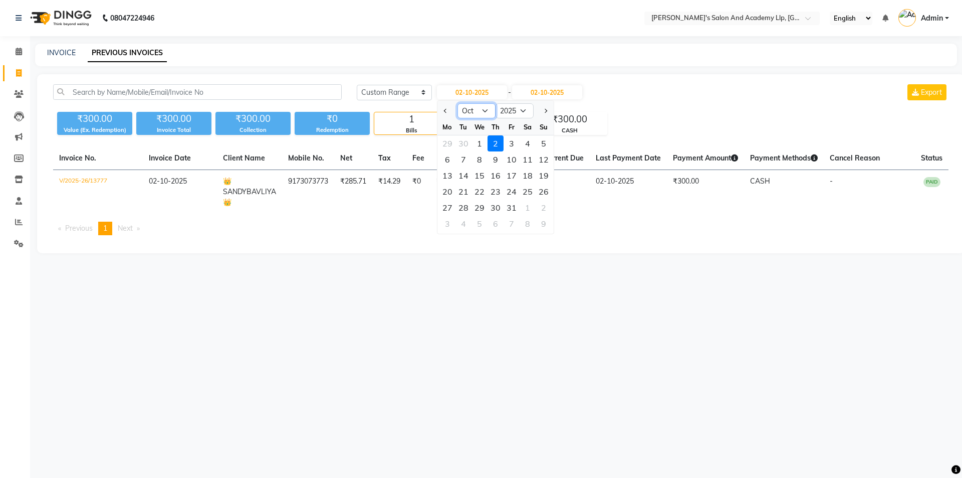
drag, startPoint x: 481, startPoint y: 106, endPoint x: 477, endPoint y: 112, distance: 7.2
click at [479, 108] on select "Jan Feb Mar Apr May Jun [DATE] Aug Sep Oct Nov Dec" at bounding box center [477, 110] width 38 height 15
select select "9"
click at [458, 103] on select "Jan Feb Mar Apr May Jun [DATE] Aug Sep Oct Nov Dec" at bounding box center [477, 110] width 38 height 15
click at [468, 206] on div "30" at bounding box center [464, 207] width 16 height 16
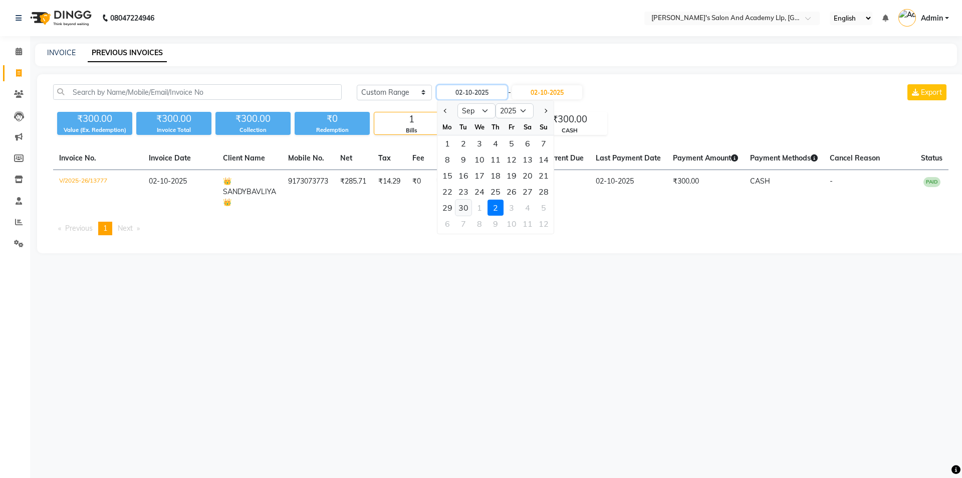
type input "[DATE]"
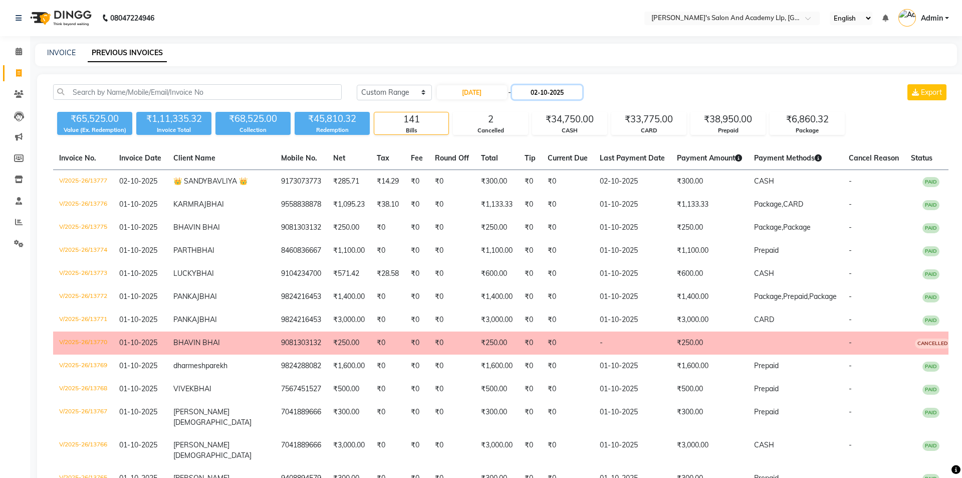
click at [539, 88] on input "02-10-2025" at bounding box center [547, 92] width 70 height 14
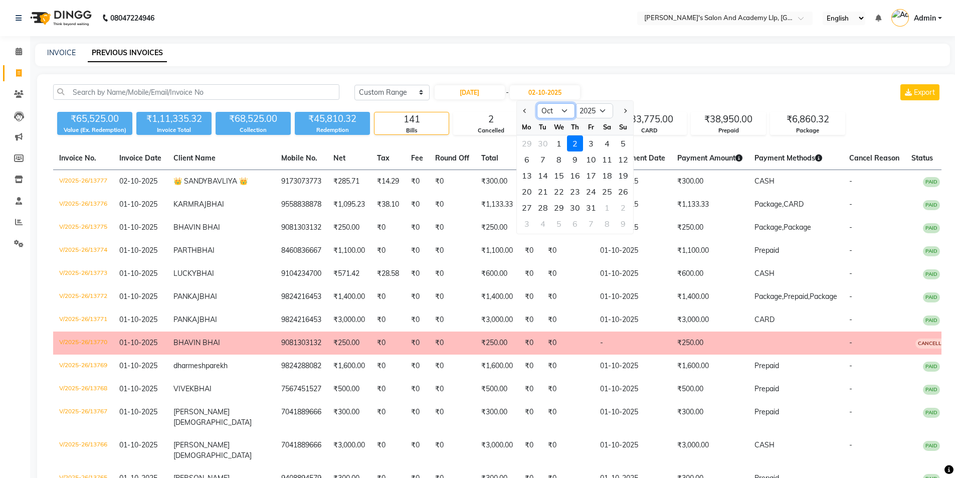
click at [548, 114] on select "Sep Oct Nov Dec" at bounding box center [556, 110] width 38 height 15
select select "9"
click at [537, 103] on select "Sep Oct Nov Dec" at bounding box center [556, 110] width 38 height 15
click at [546, 207] on div "30" at bounding box center [543, 207] width 16 height 16
type input "[DATE]"
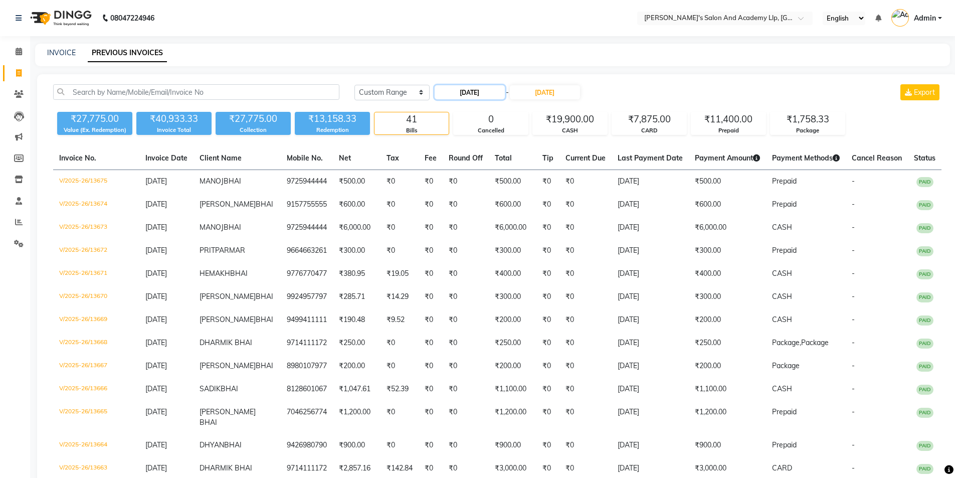
click at [491, 94] on input "[DATE]" at bounding box center [470, 92] width 70 height 14
select select "9"
select select "2025"
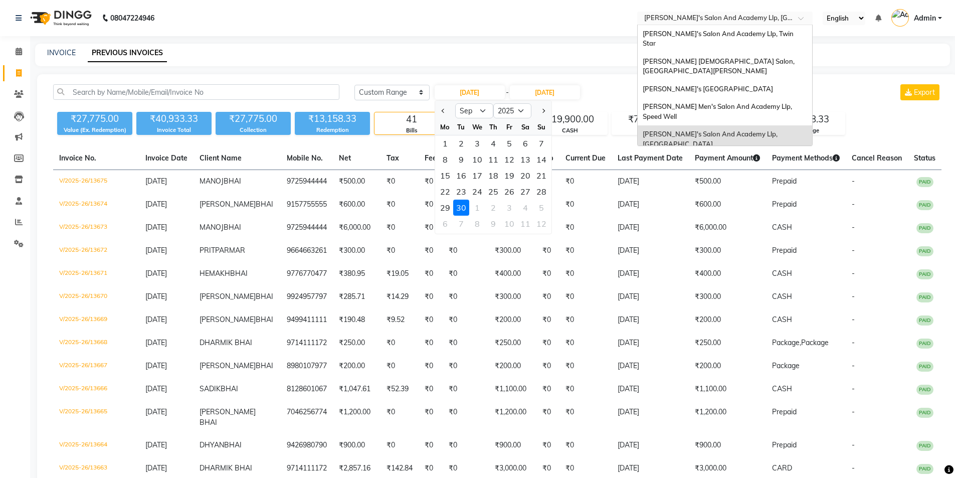
click at [722, 16] on input "text" at bounding box center [714, 19] width 145 height 10
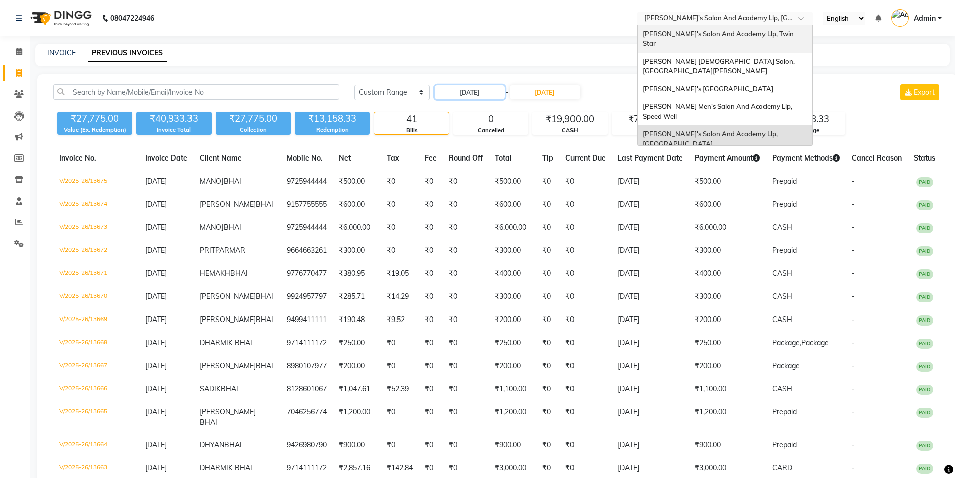
click at [725, 35] on span "[PERSON_NAME]'s Salon And Academy Llp, Twin Star" at bounding box center [719, 39] width 152 height 18
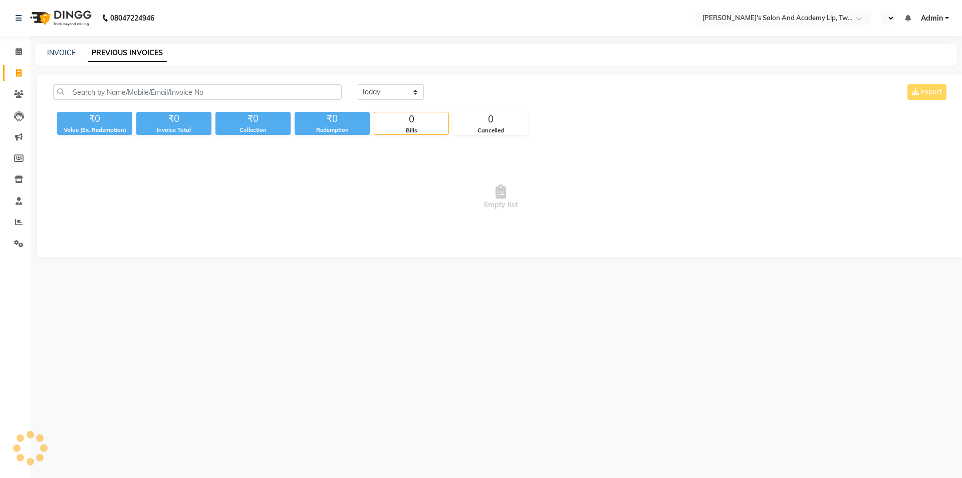
select select "en"
click at [389, 90] on select "[DATE] [DATE] Custom Range" at bounding box center [390, 92] width 67 height 16
select select "range"
click at [357, 84] on select "[DATE] [DATE] Custom Range" at bounding box center [390, 92] width 67 height 16
click at [474, 92] on input "02-10-2025" at bounding box center [472, 92] width 70 height 14
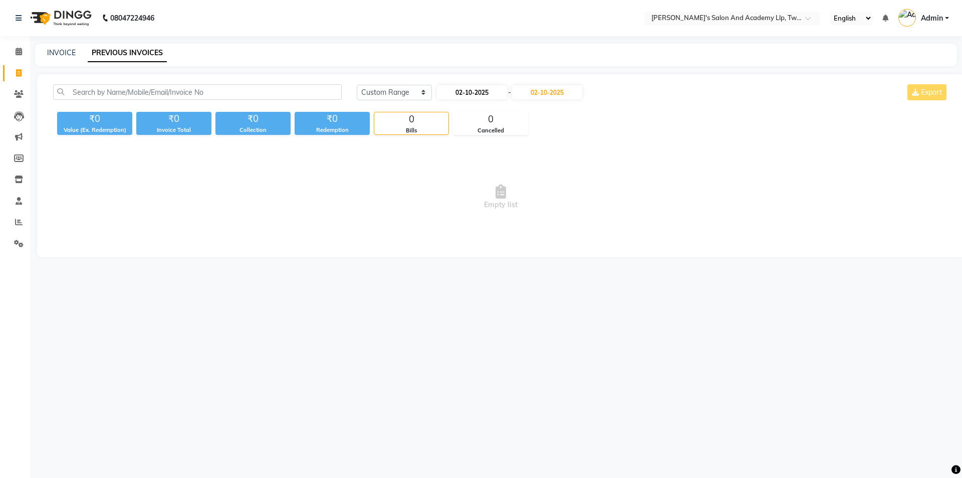
select select "10"
select select "2025"
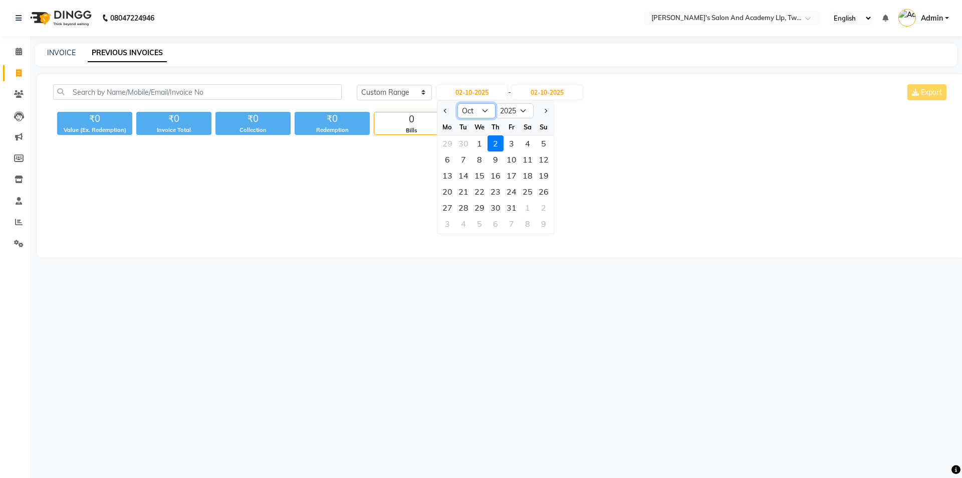
click at [484, 114] on select "Jan Feb Mar Apr May Jun [DATE] Aug Sep Oct Nov Dec" at bounding box center [477, 110] width 38 height 15
select select "9"
click at [458, 103] on select "Jan Feb Mar Apr May Jun [DATE] Aug Sep Oct Nov Dec" at bounding box center [477, 110] width 38 height 15
click at [464, 208] on div "30" at bounding box center [464, 207] width 16 height 16
type input "[DATE]"
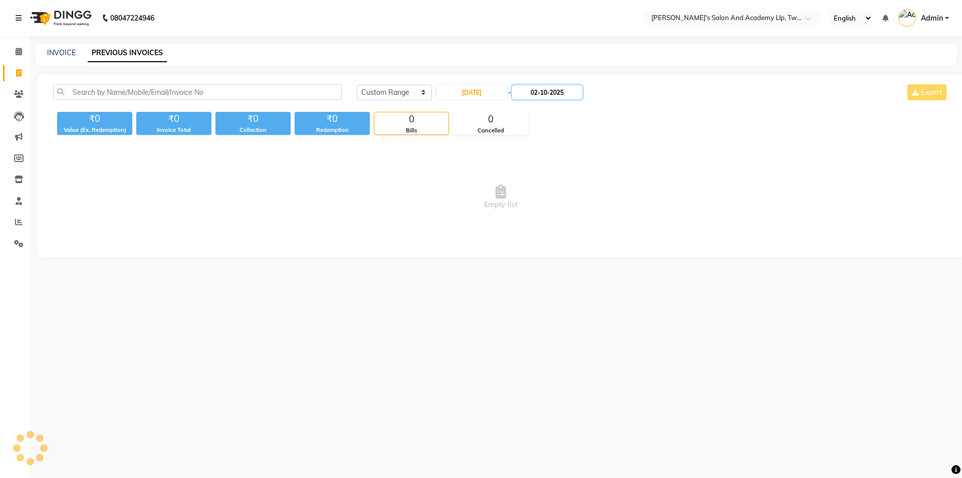
click at [555, 98] on input "02-10-2025" at bounding box center [547, 92] width 70 height 14
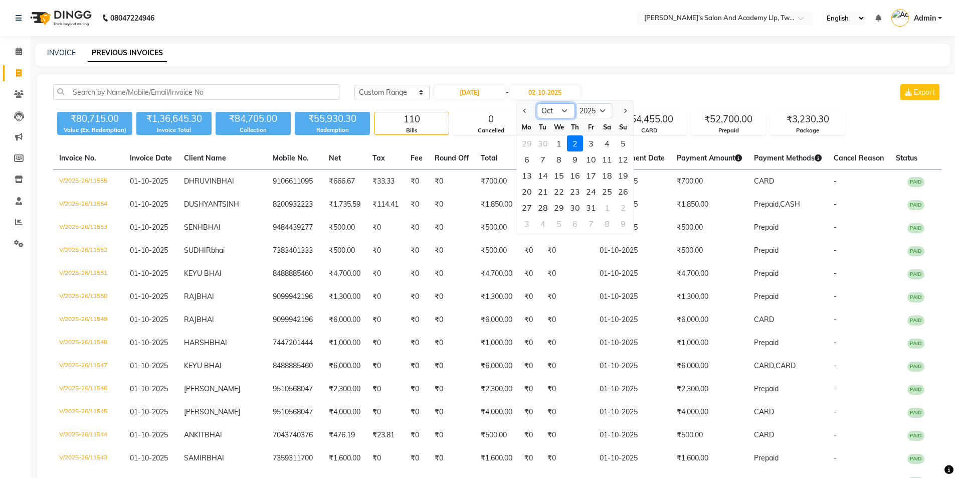
drag, startPoint x: 548, startPoint y: 110, endPoint x: 549, endPoint y: 117, distance: 7.5
click at [548, 110] on select "Sep Oct Nov Dec" at bounding box center [556, 110] width 38 height 15
select select "9"
click at [537, 103] on select "Sep Oct Nov Dec" at bounding box center [556, 110] width 38 height 15
click at [538, 215] on div "30" at bounding box center [543, 207] width 16 height 16
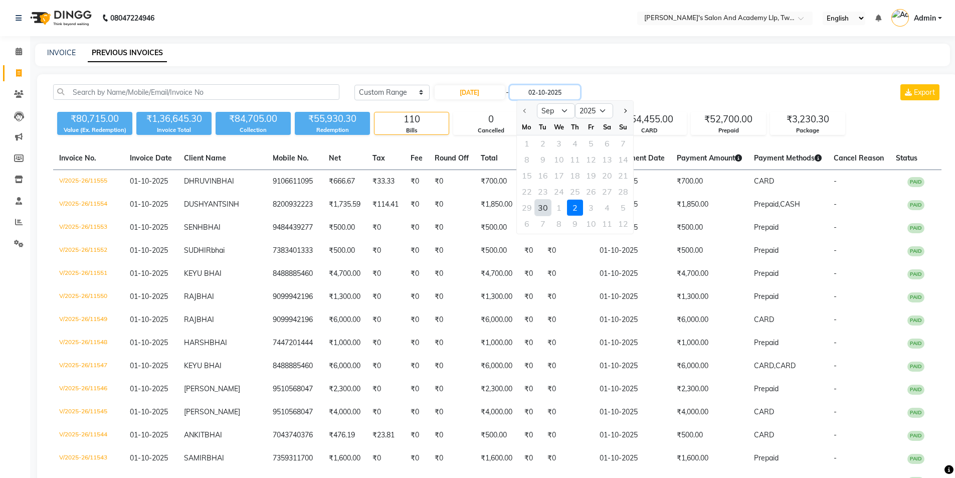
type input "[DATE]"
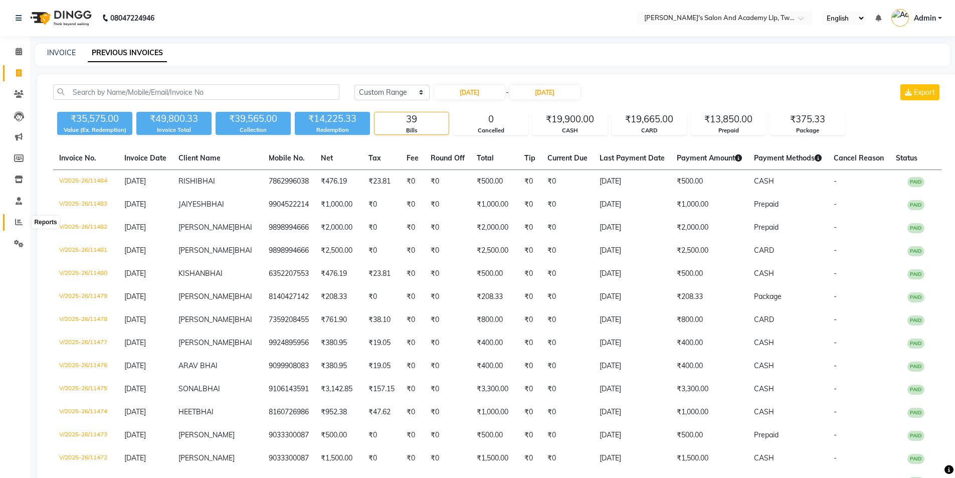
drag, startPoint x: 18, startPoint y: 222, endPoint x: 39, endPoint y: 217, distance: 21.6
click at [18, 221] on icon at bounding box center [19, 222] width 8 height 8
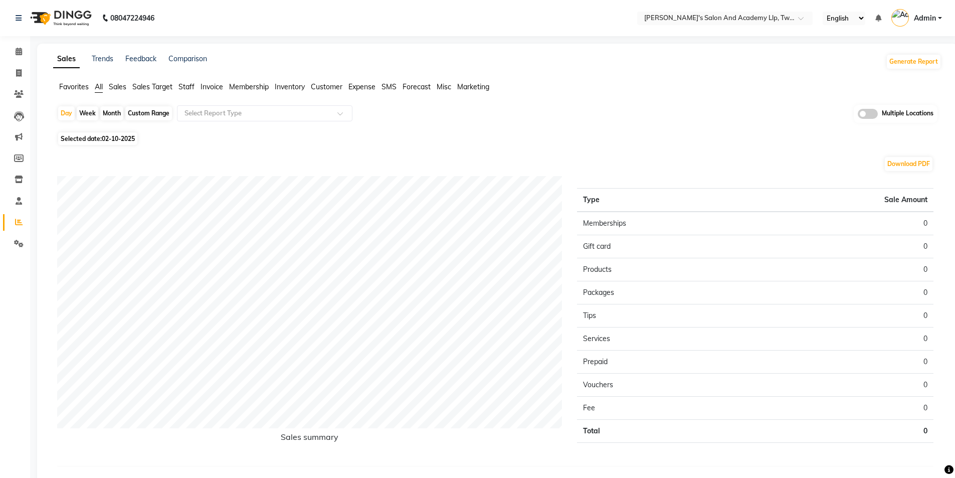
click at [353, 90] on span "Expense" at bounding box center [361, 86] width 27 height 9
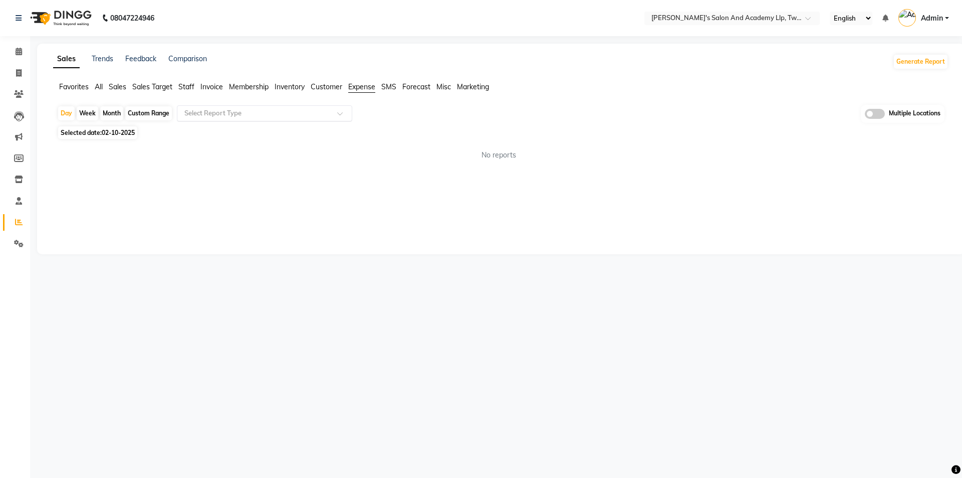
click at [225, 116] on input "text" at bounding box center [254, 113] width 144 height 10
click at [212, 134] on div "Expense by type" at bounding box center [264, 131] width 174 height 20
click at [108, 134] on span "02-10-2025" at bounding box center [118, 133] width 33 height 8
select select "10"
select select "2025"
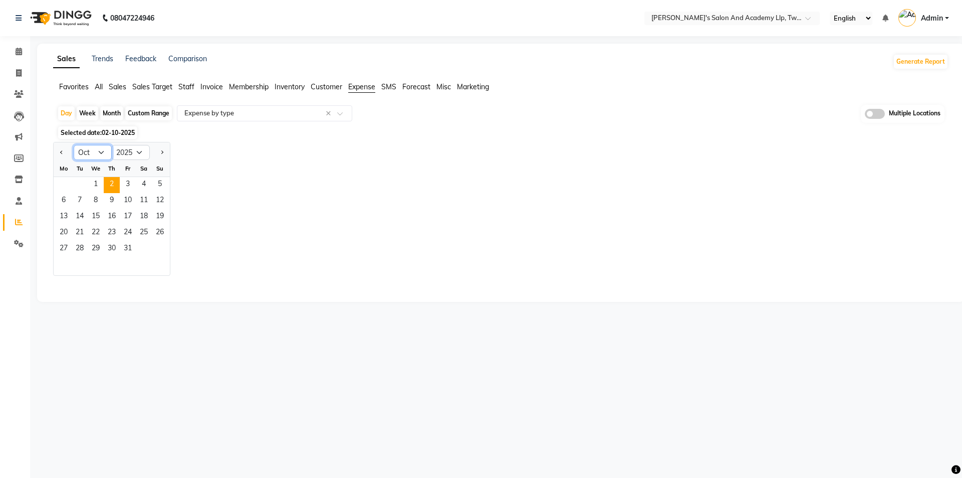
click at [95, 151] on select "Jan Feb Mar Apr May Jun [DATE] Aug Sep Oct Nov Dec" at bounding box center [93, 152] width 38 height 15
select select "9"
click at [74, 145] on select "Jan Feb Mar Apr May Jun [DATE] Aug Sep Oct Nov Dec" at bounding box center [93, 152] width 38 height 15
click at [74, 244] on span "30" at bounding box center [80, 249] width 16 height 16
select select "full_report"
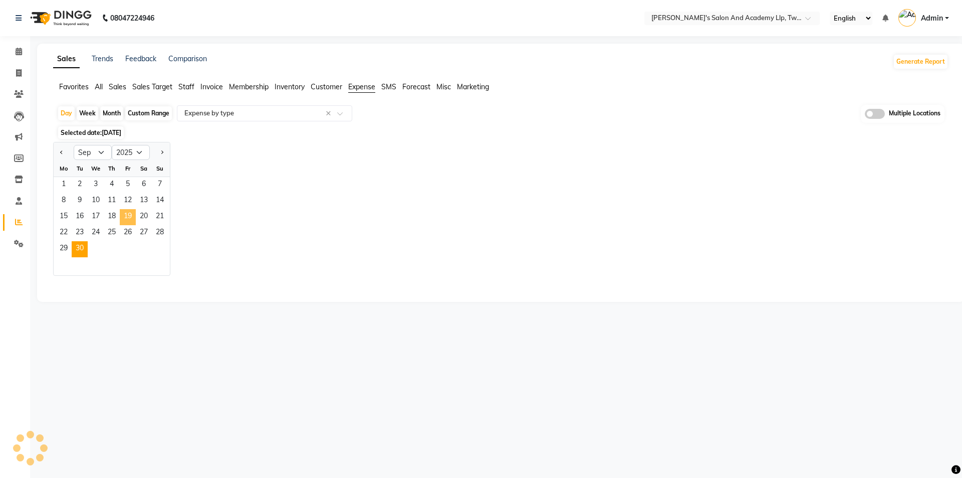
select select "csv"
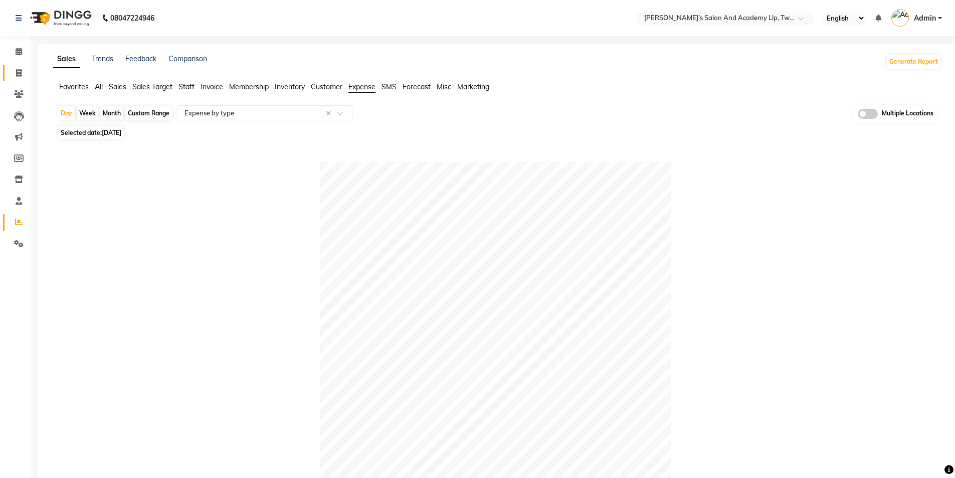
click at [14, 70] on span at bounding box center [19, 74] width 18 height 12
select select "service"
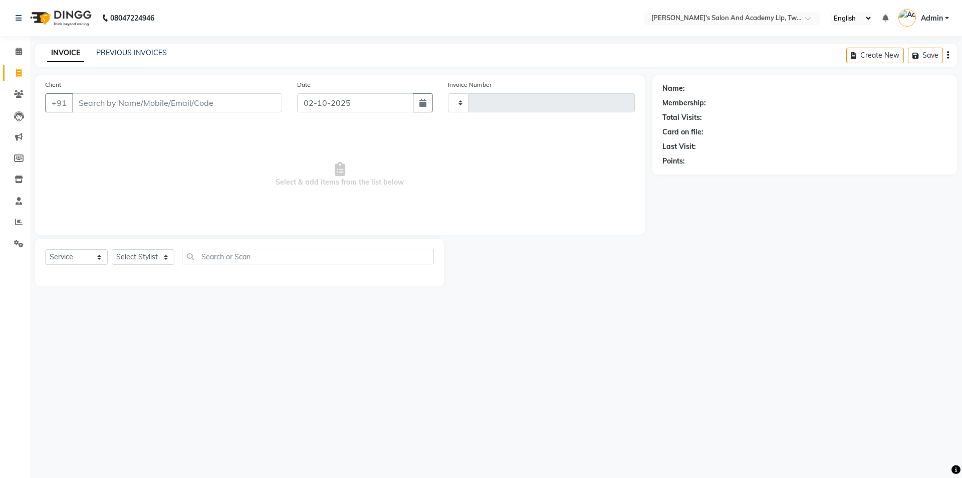
type input "11556"
select select "6985"
click at [132, 58] on div "PREVIOUS INVOICES" at bounding box center [131, 53] width 71 height 11
click at [141, 55] on link "PREVIOUS INVOICES" at bounding box center [131, 52] width 71 height 9
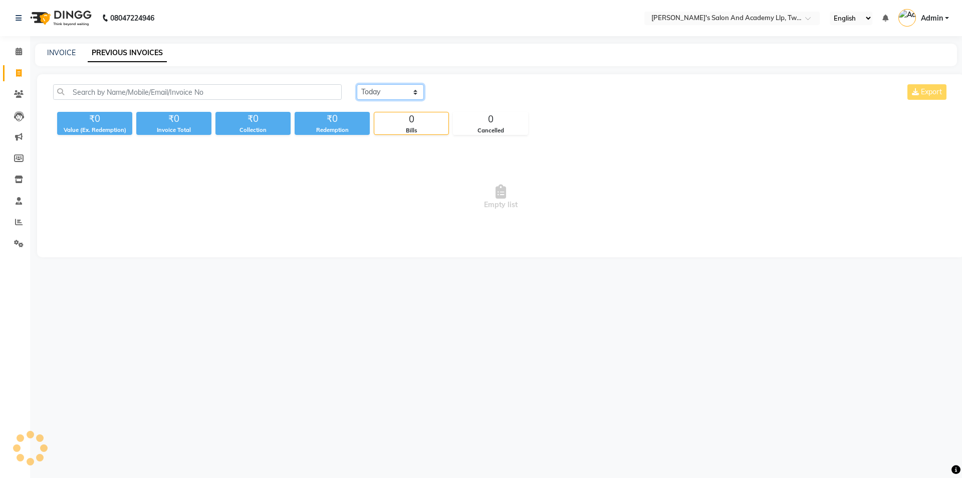
drag, startPoint x: 392, startPoint y: 89, endPoint x: 388, endPoint y: 99, distance: 10.8
click at [392, 89] on select "[DATE] [DATE] Custom Range" at bounding box center [390, 92] width 67 height 16
select select "range"
click at [357, 84] on select "[DATE] [DATE] Custom Range" at bounding box center [390, 92] width 67 height 16
click at [465, 88] on input "02-10-2025" at bounding box center [472, 92] width 70 height 14
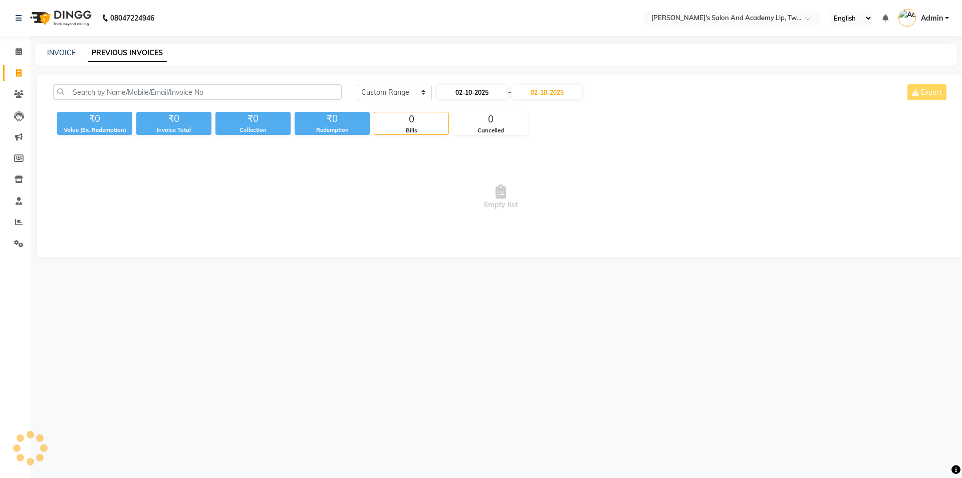
select select "10"
select select "2025"
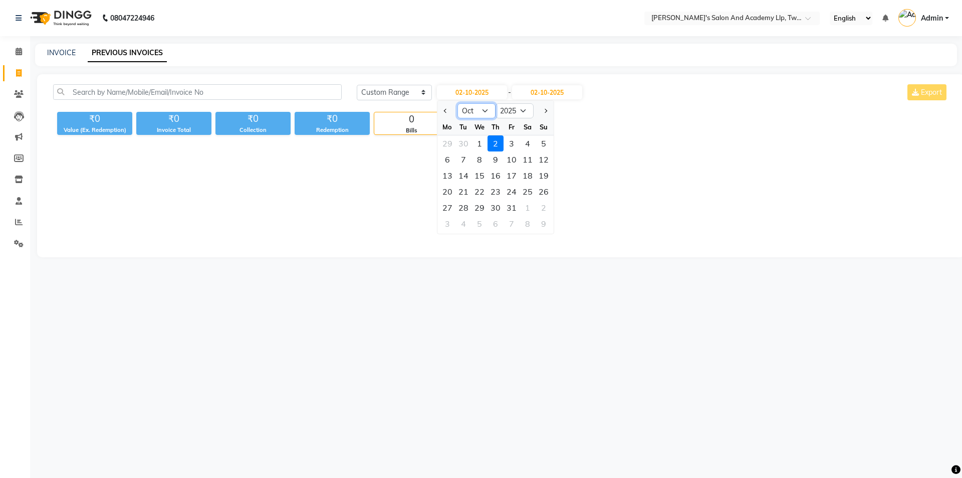
click at [474, 115] on select "Jan Feb Mar Apr May Jun [DATE] Aug Sep Oct Nov Dec" at bounding box center [477, 110] width 38 height 15
select select "9"
click at [458, 103] on select "Jan Feb Mar Apr May Jun [DATE] Aug Sep Oct Nov Dec" at bounding box center [477, 110] width 38 height 15
click at [459, 205] on div "30" at bounding box center [464, 207] width 16 height 16
type input "[DATE]"
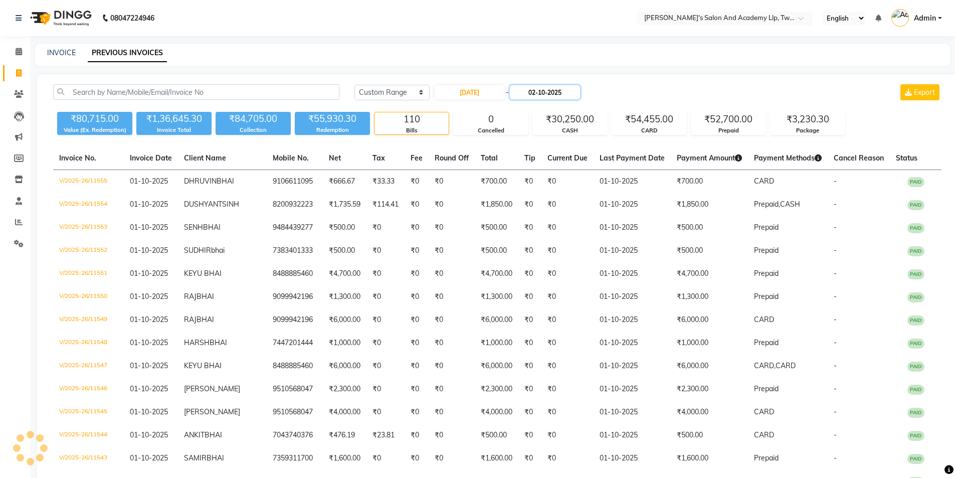
click at [579, 88] on input "02-10-2025" at bounding box center [545, 92] width 70 height 14
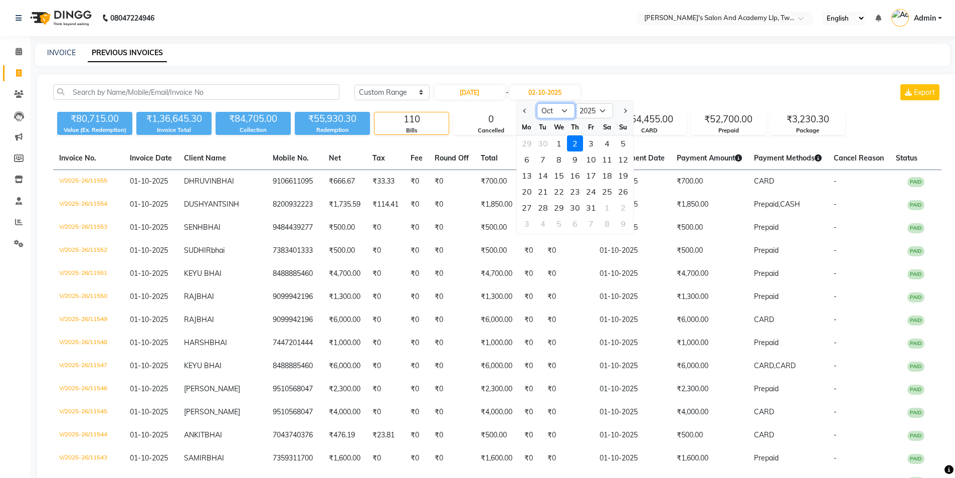
click at [548, 113] on select "Sep Oct Nov Dec" at bounding box center [556, 110] width 38 height 15
select select "9"
click at [537, 103] on select "Sep Oct Nov Dec" at bounding box center [556, 110] width 38 height 15
click at [539, 206] on div "30" at bounding box center [543, 207] width 16 height 16
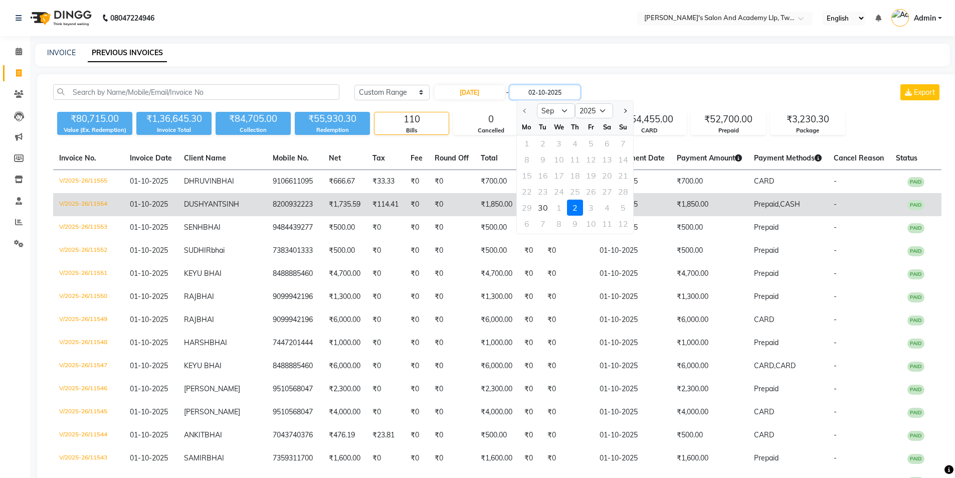
type input "[DATE]"
